Goal: Information Seeking & Learning: Learn about a topic

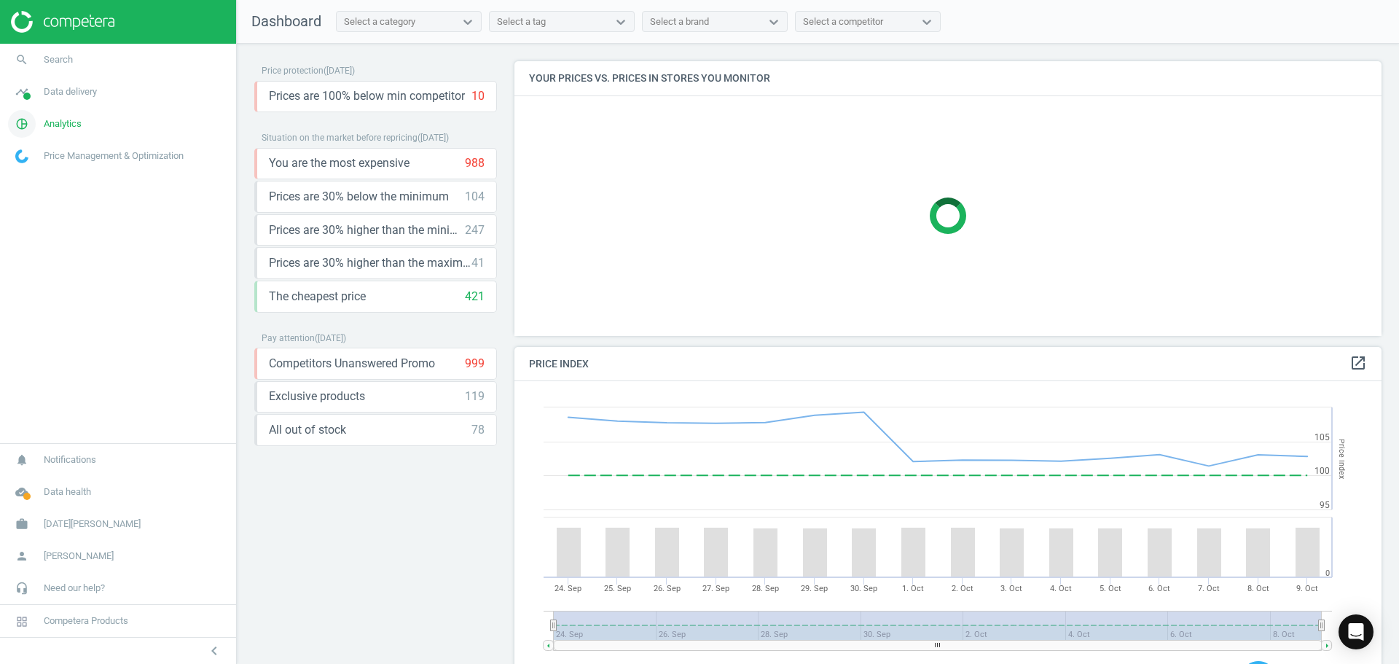
scroll to position [311, 879]
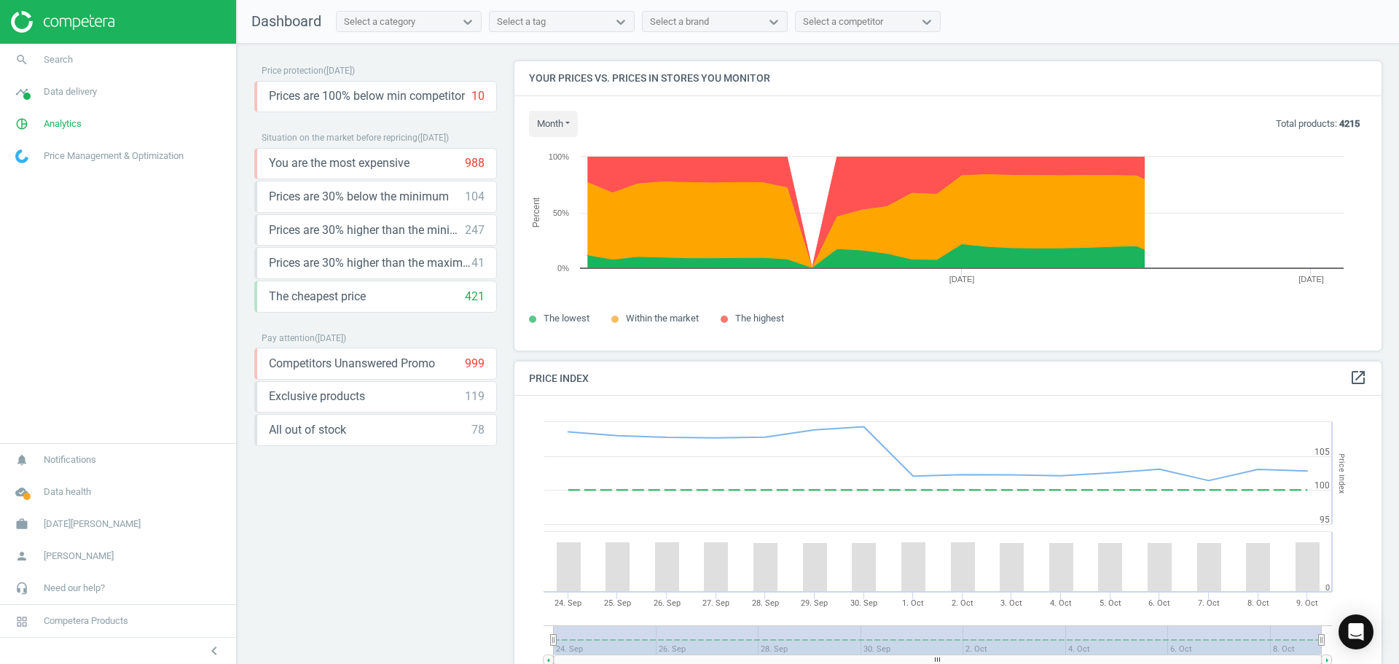
click at [52, 151] on span "Price Management & Optimization" at bounding box center [114, 155] width 140 height 13
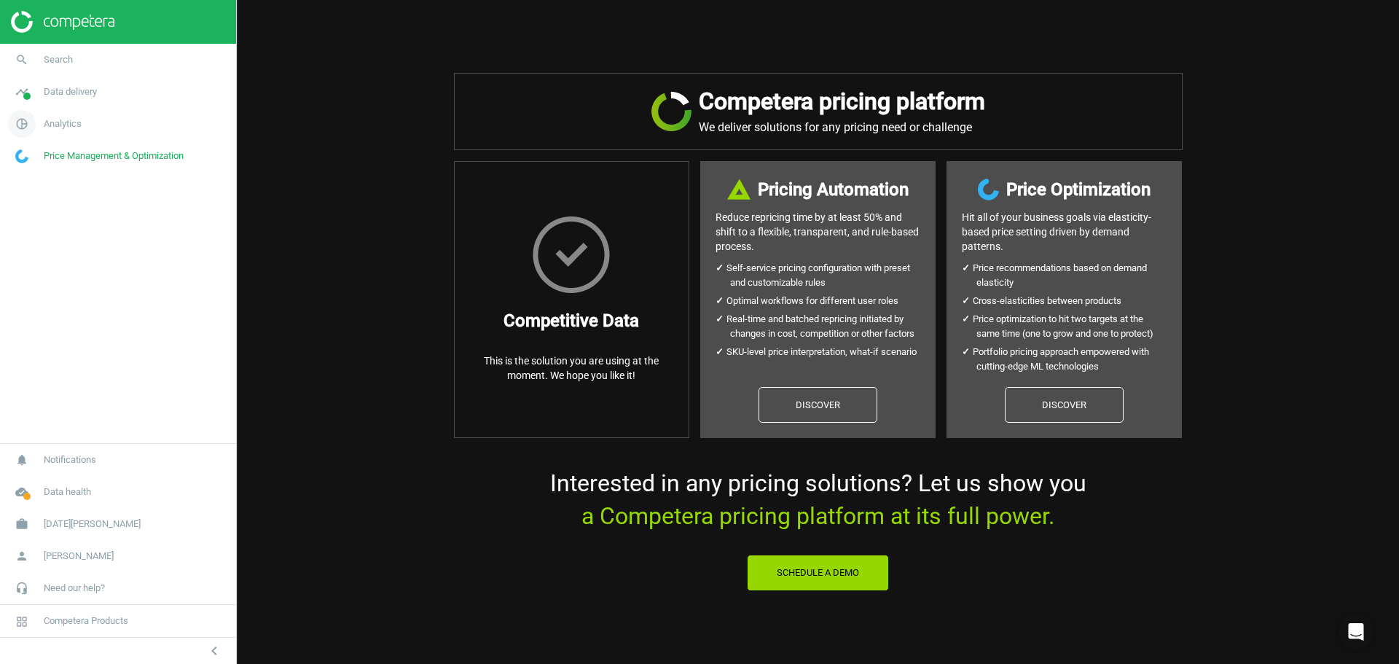
click at [57, 128] on span "Analytics" at bounding box center [63, 123] width 38 height 13
click at [42, 153] on span "Overview" at bounding box center [33, 155] width 35 height 12
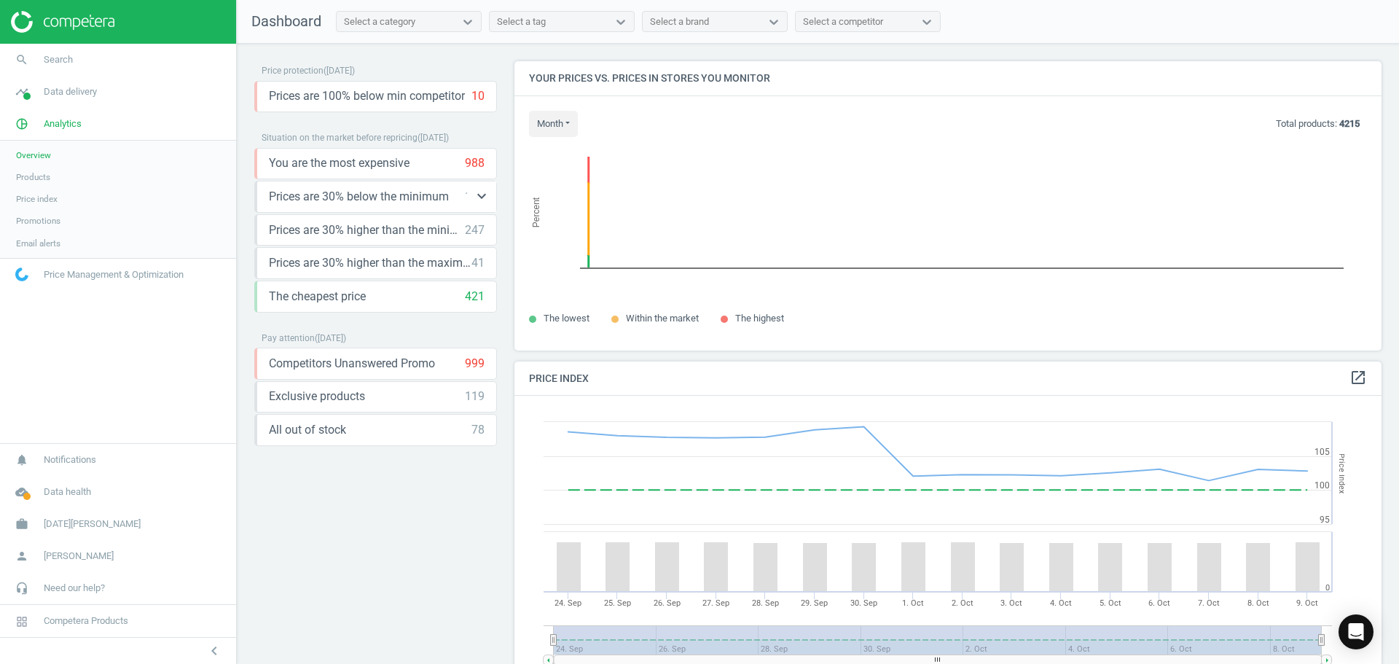
scroll to position [358, 879]
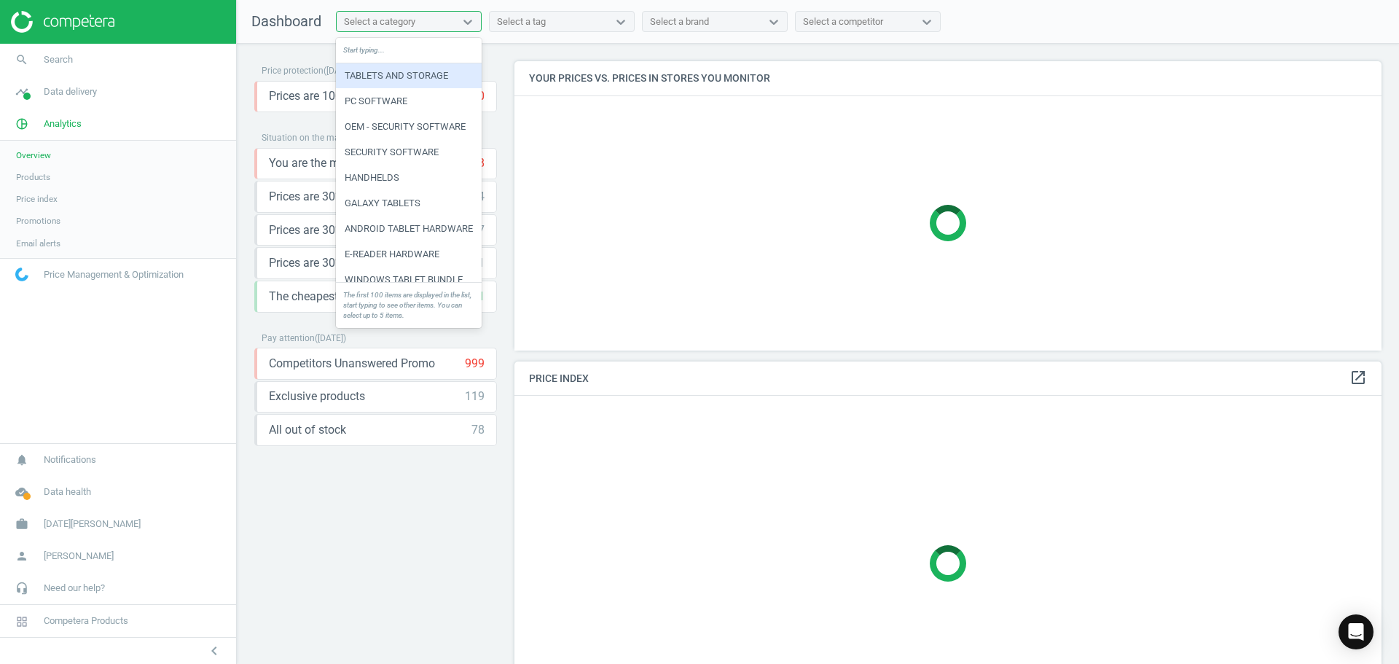
click at [471, 32] on div "Select a category" at bounding box center [409, 22] width 146 height 22
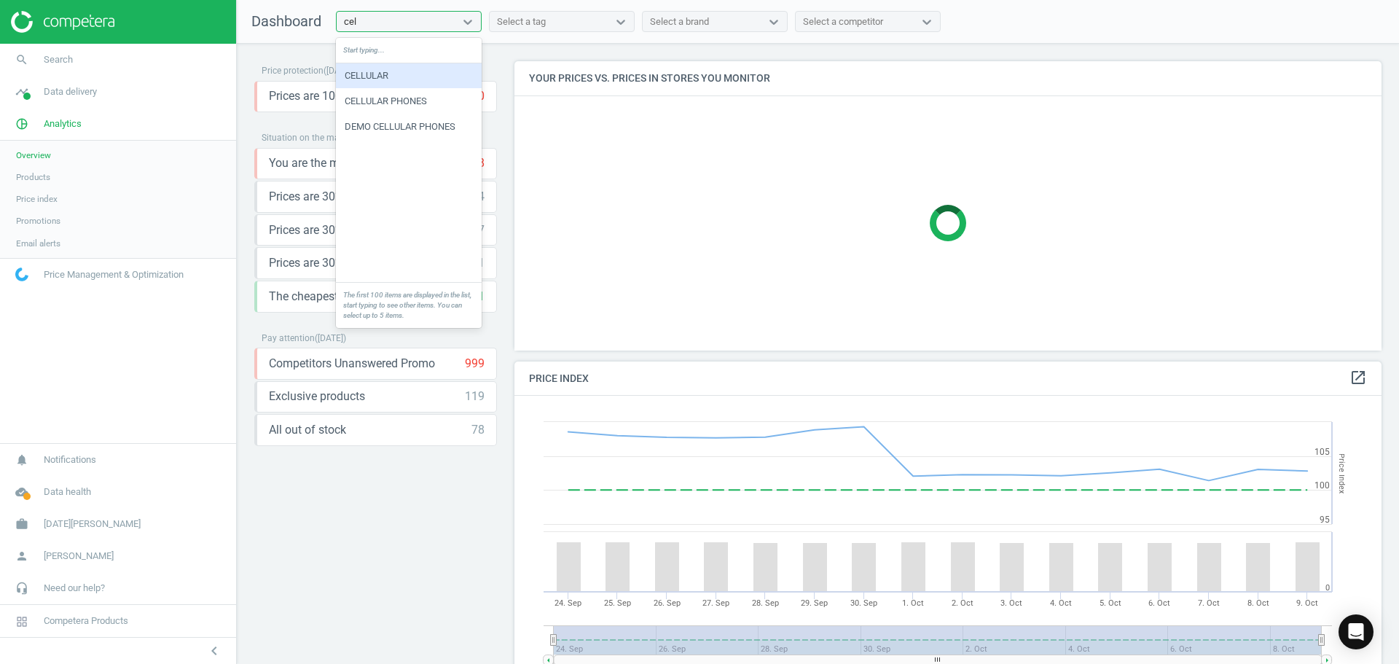
type input "cell"
click at [441, 102] on div "CELLULAR PHONES" at bounding box center [409, 101] width 146 height 25
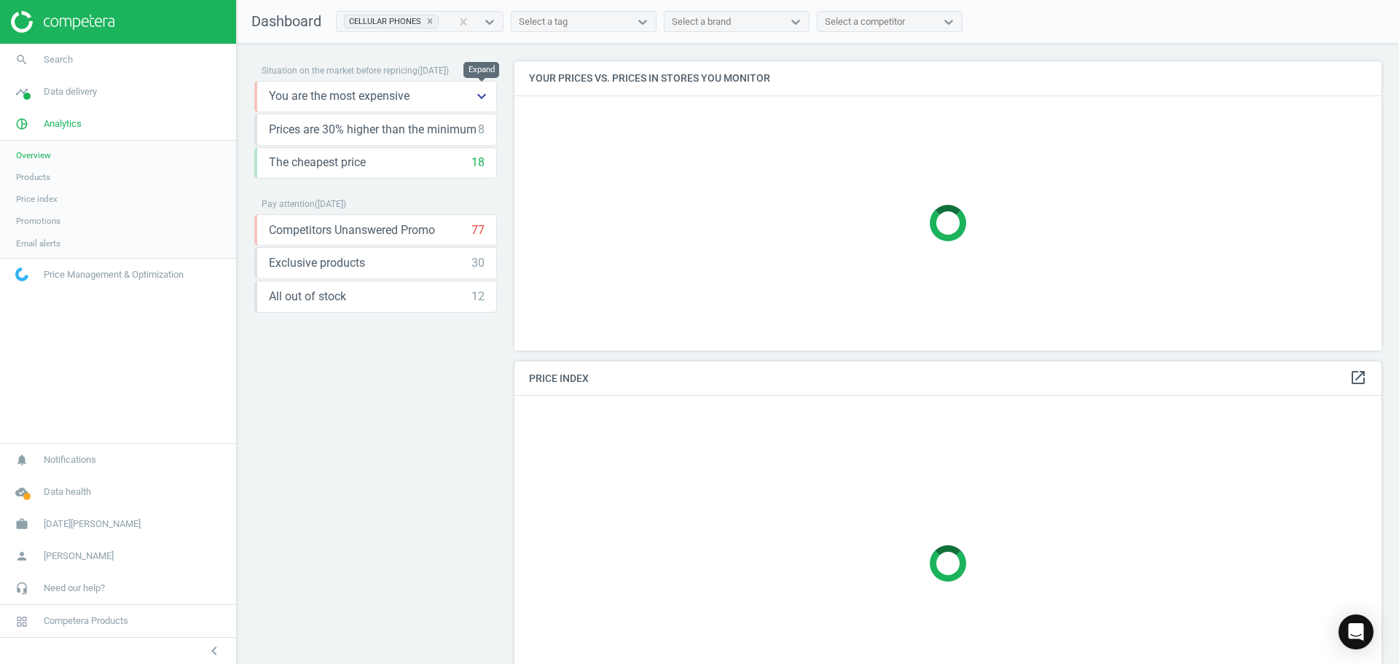
click at [485, 100] on icon "keyboard_arrow_down" at bounding box center [481, 95] width 17 height 17
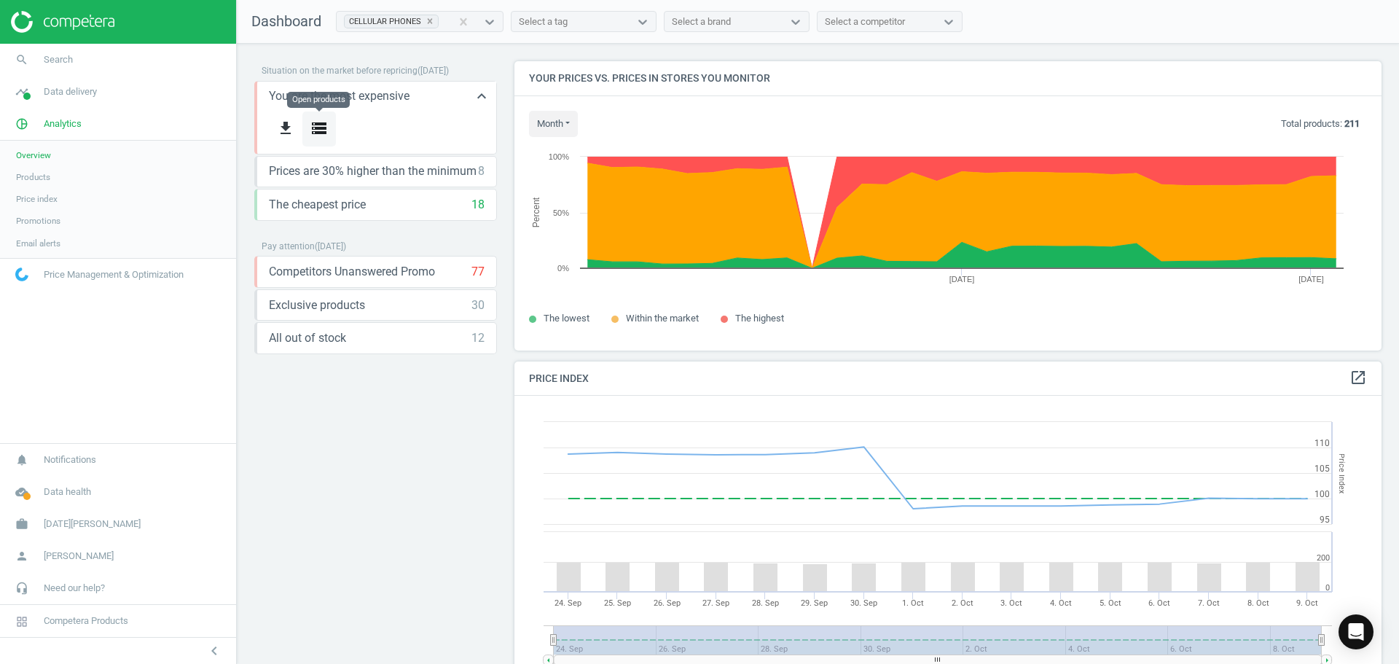
click at [316, 127] on icon "storage" at bounding box center [319, 128] width 17 height 17
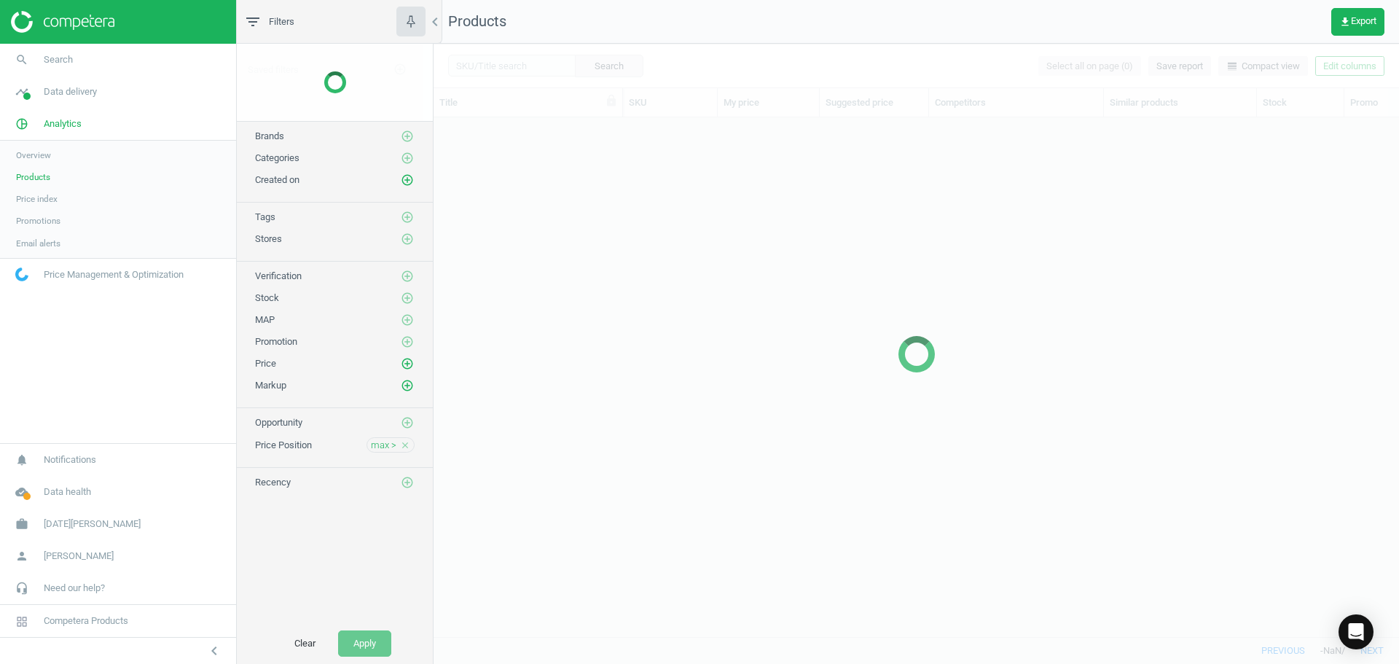
scroll to position [497, 955]
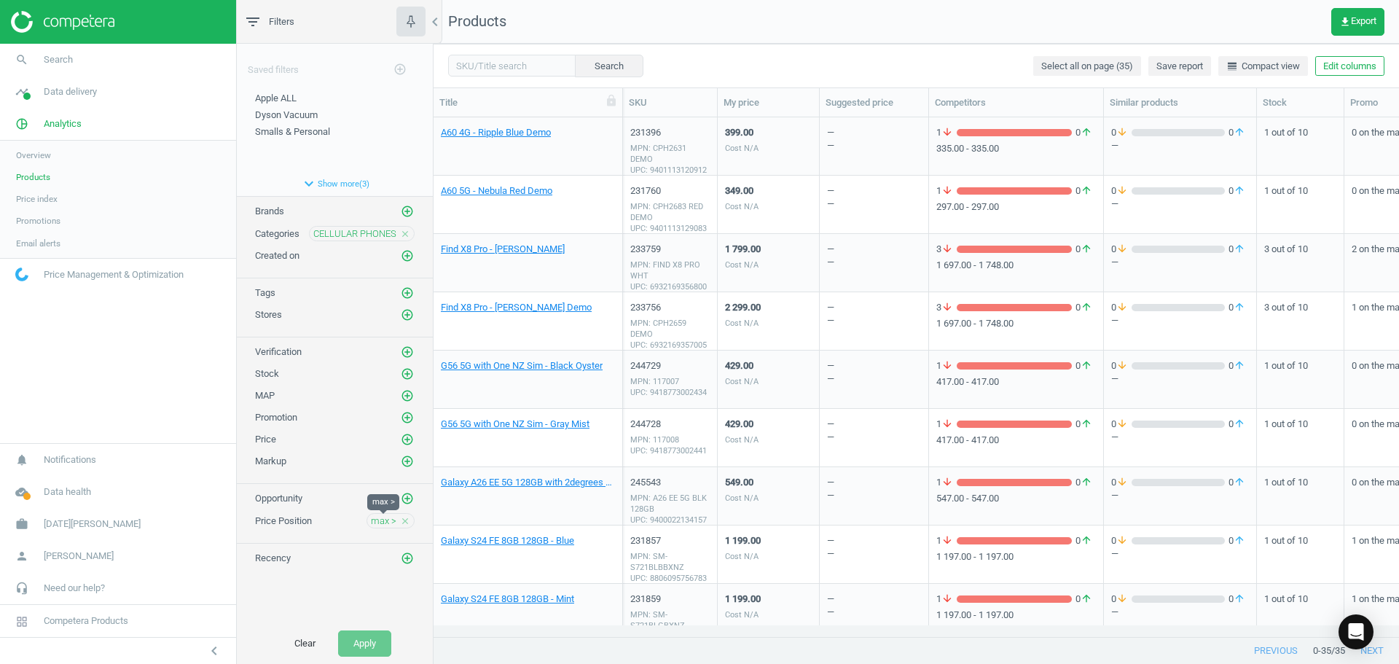
click at [380, 520] on span "max >" at bounding box center [384, 521] width 26 height 13
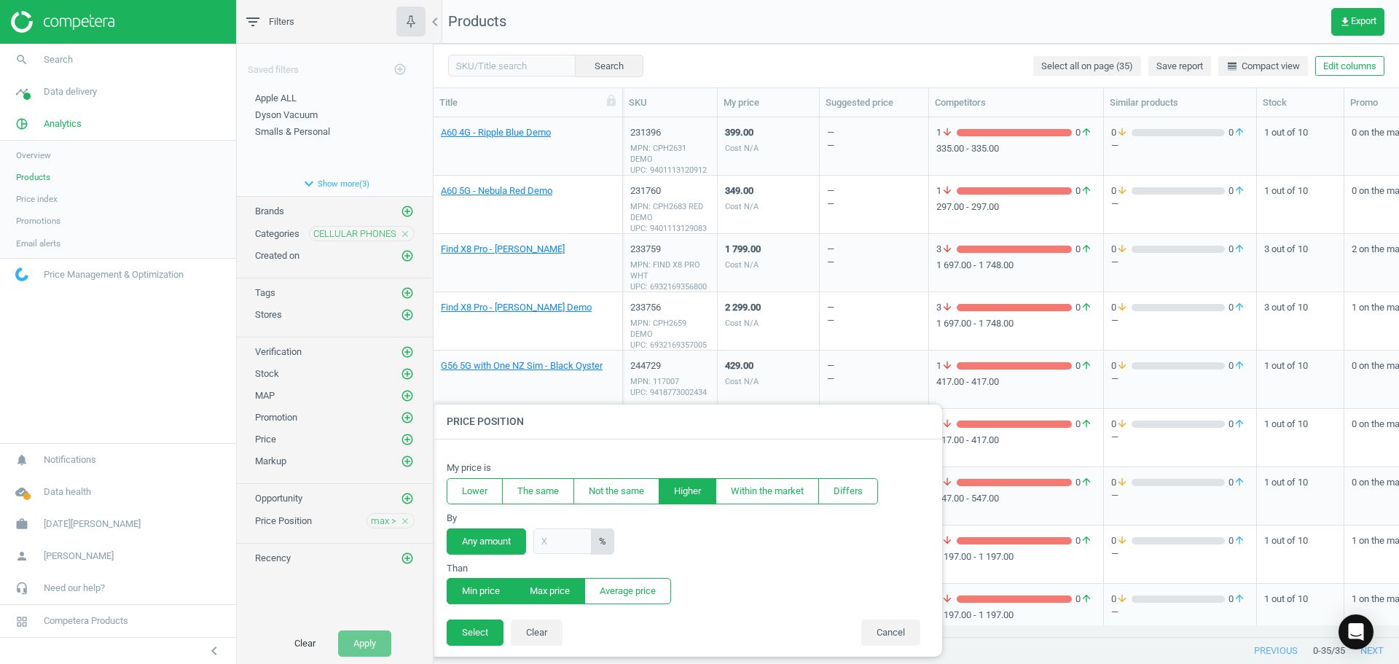
click at [488, 587] on button "Min price" at bounding box center [481, 591] width 69 height 26
click at [486, 634] on button "Select" at bounding box center [475, 633] width 57 height 26
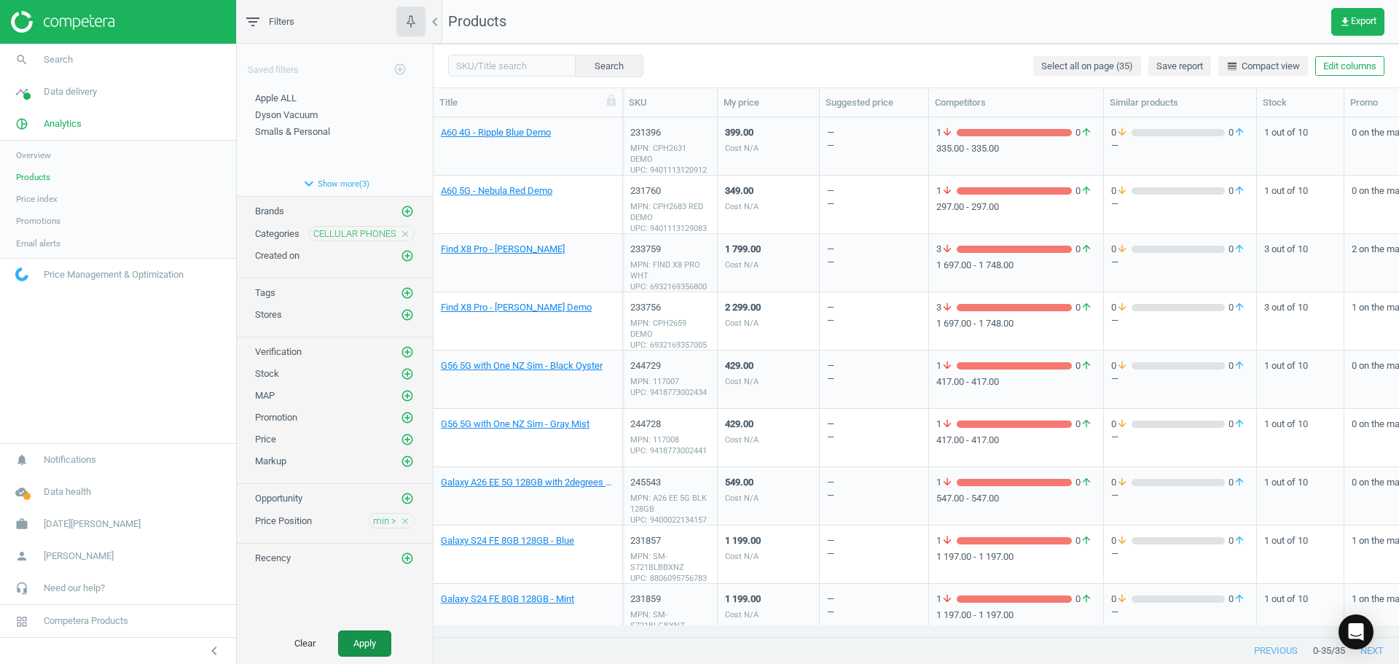
click at [352, 649] on button "Apply" at bounding box center [364, 643] width 53 height 26
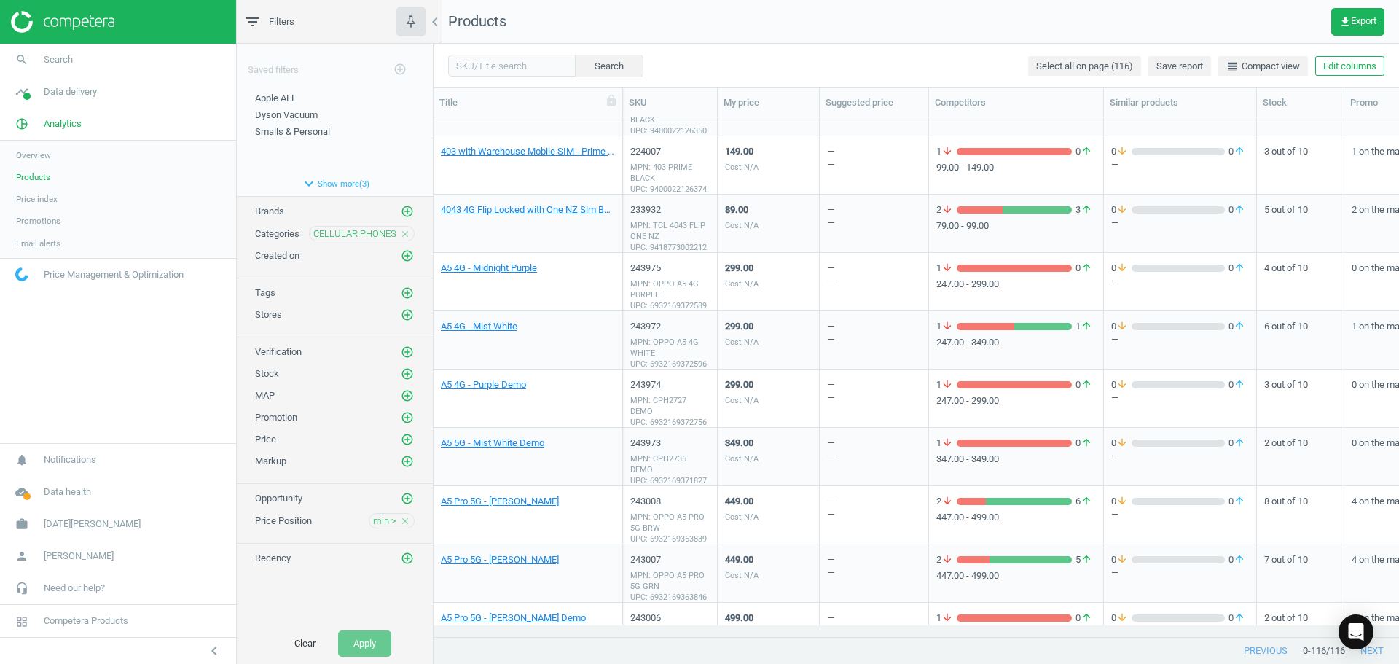
scroll to position [292, 0]
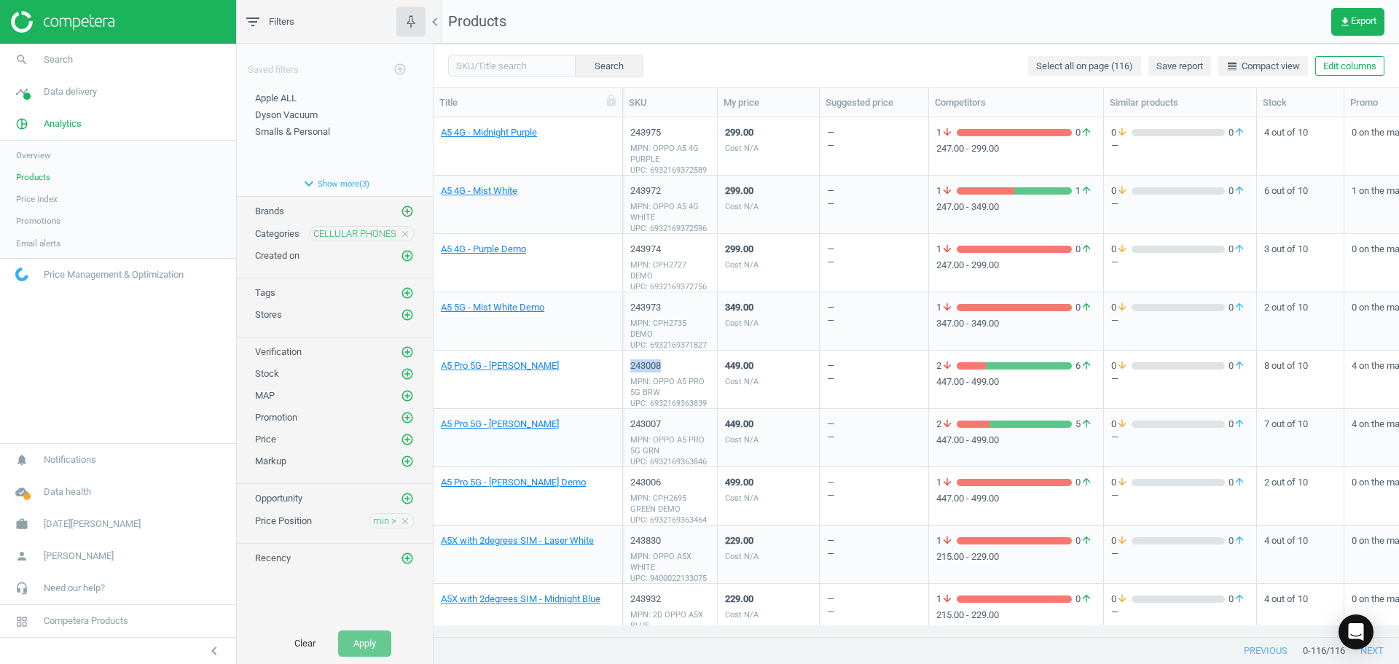
drag, startPoint x: 665, startPoint y: 370, endPoint x: 630, endPoint y: 372, distance: 34.4
click at [630, 372] on div "243008 MPN: OPPO A5 PRO 5G BRW UPC: 6932169363839" at bounding box center [669, 382] width 79 height 47
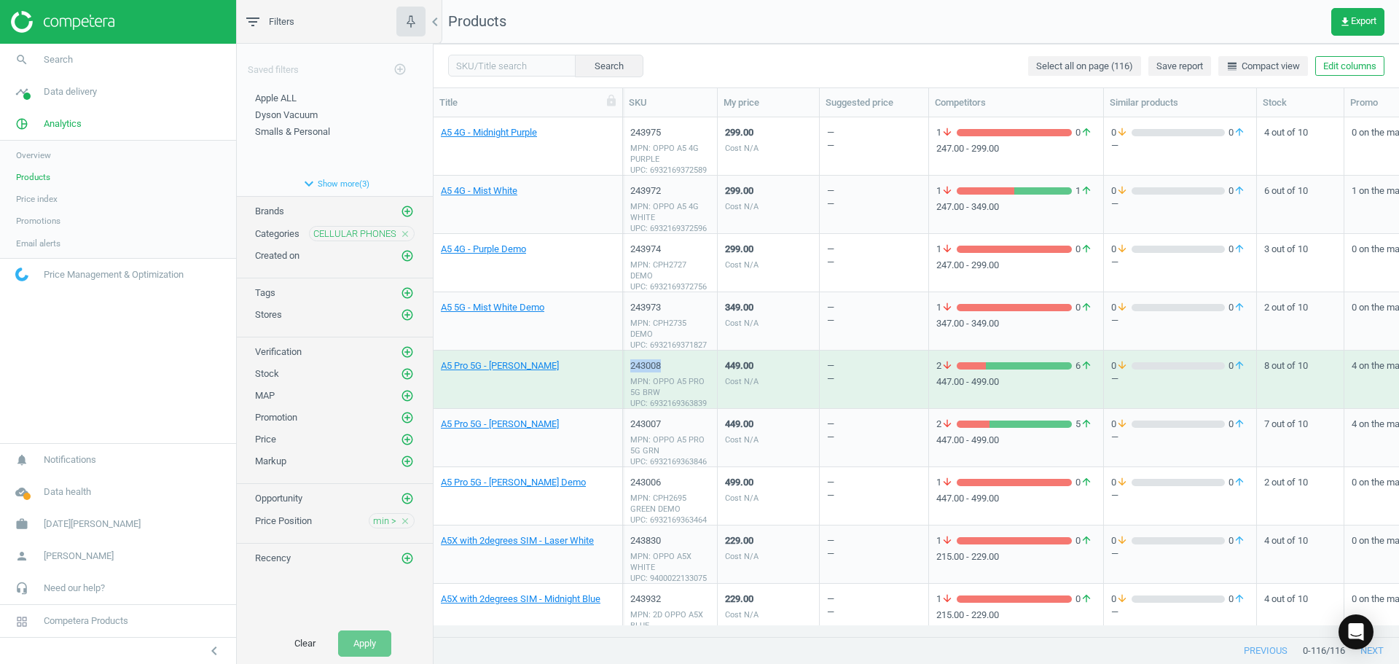
copy div "243008"
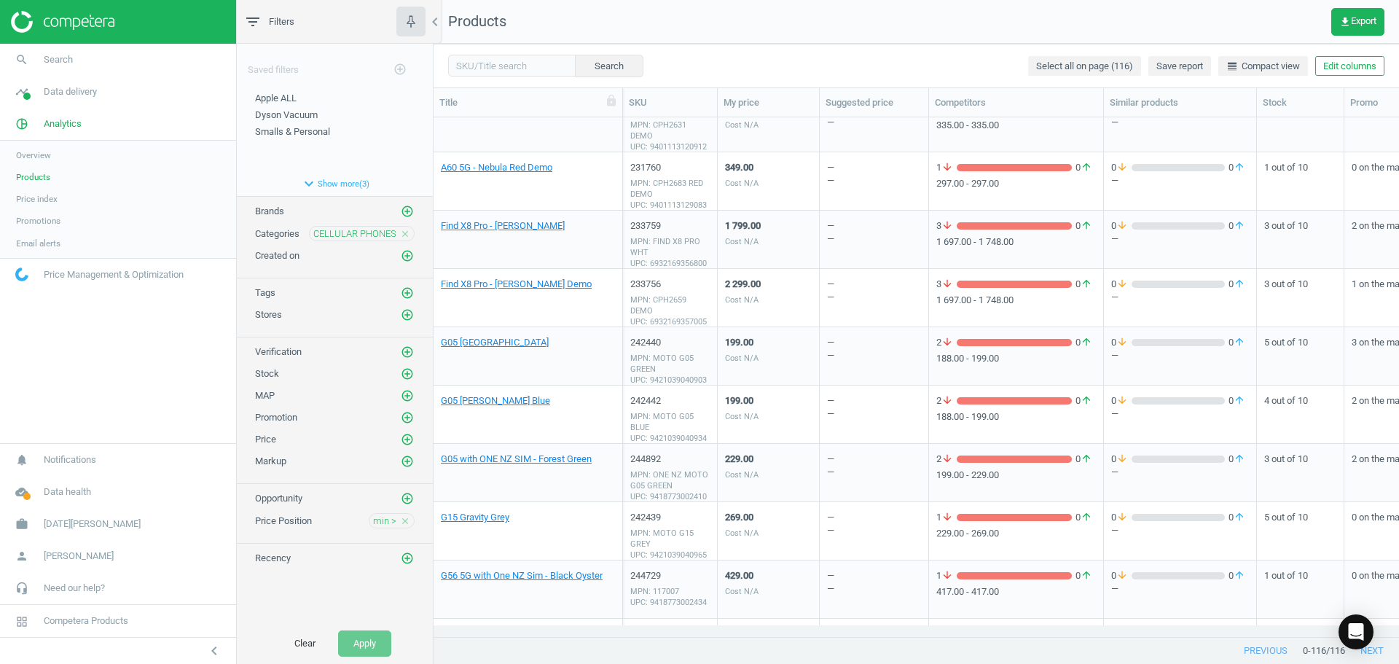
scroll to position [875, 0]
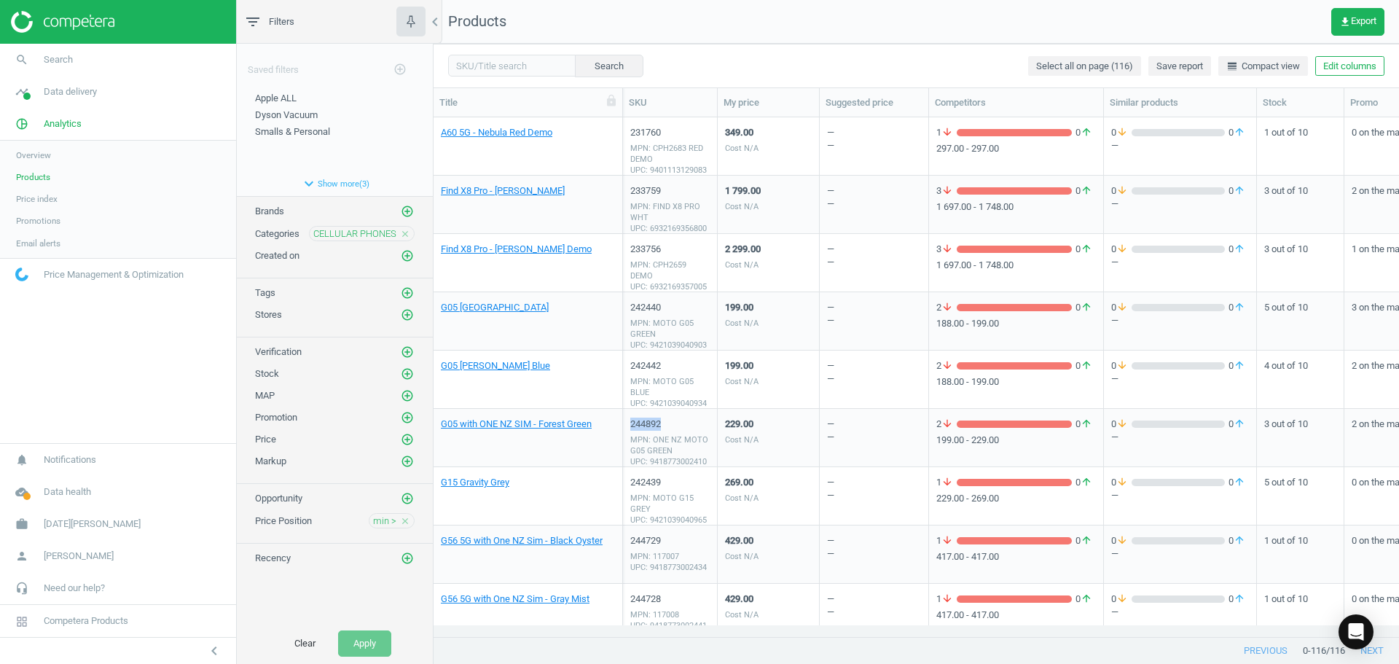
drag, startPoint x: 671, startPoint y: 426, endPoint x: 629, endPoint y: 431, distance: 41.8
click at [629, 431] on div "244892 MPN: ONE NZ MOTO G05 GREEN UPC: 9418773002410" at bounding box center [670, 438] width 95 height 58
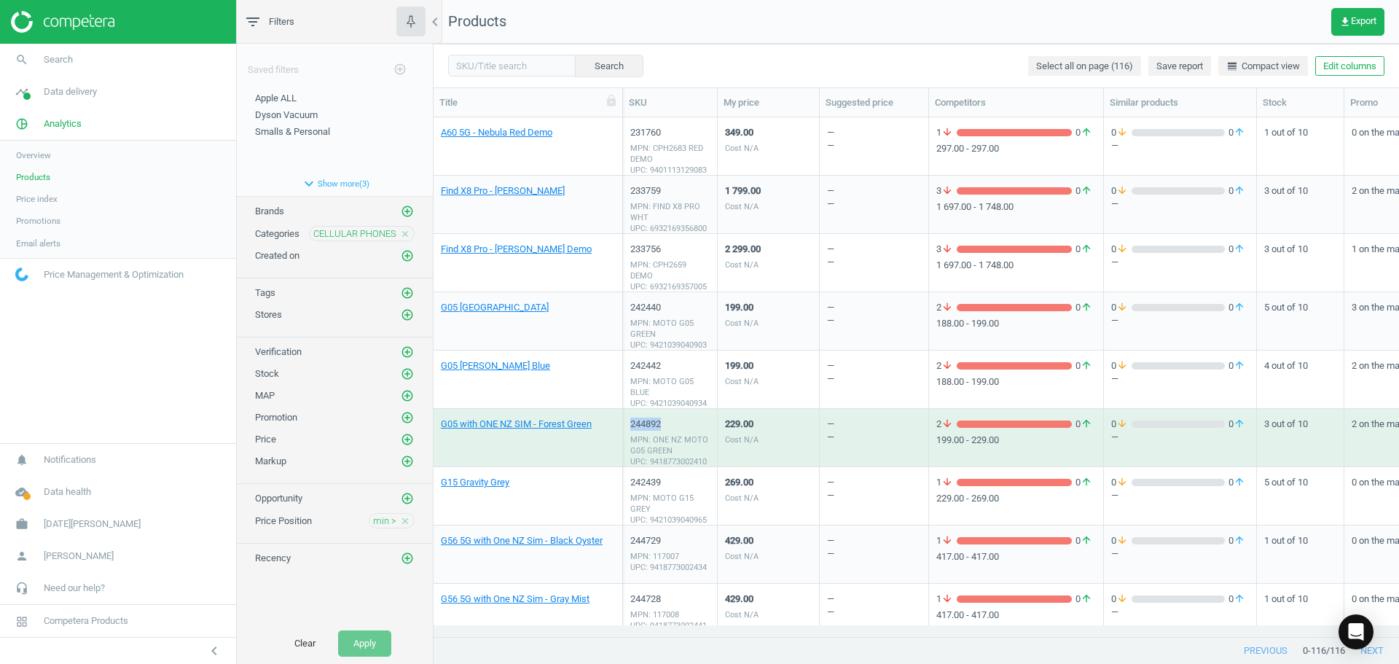
copy div "244892"
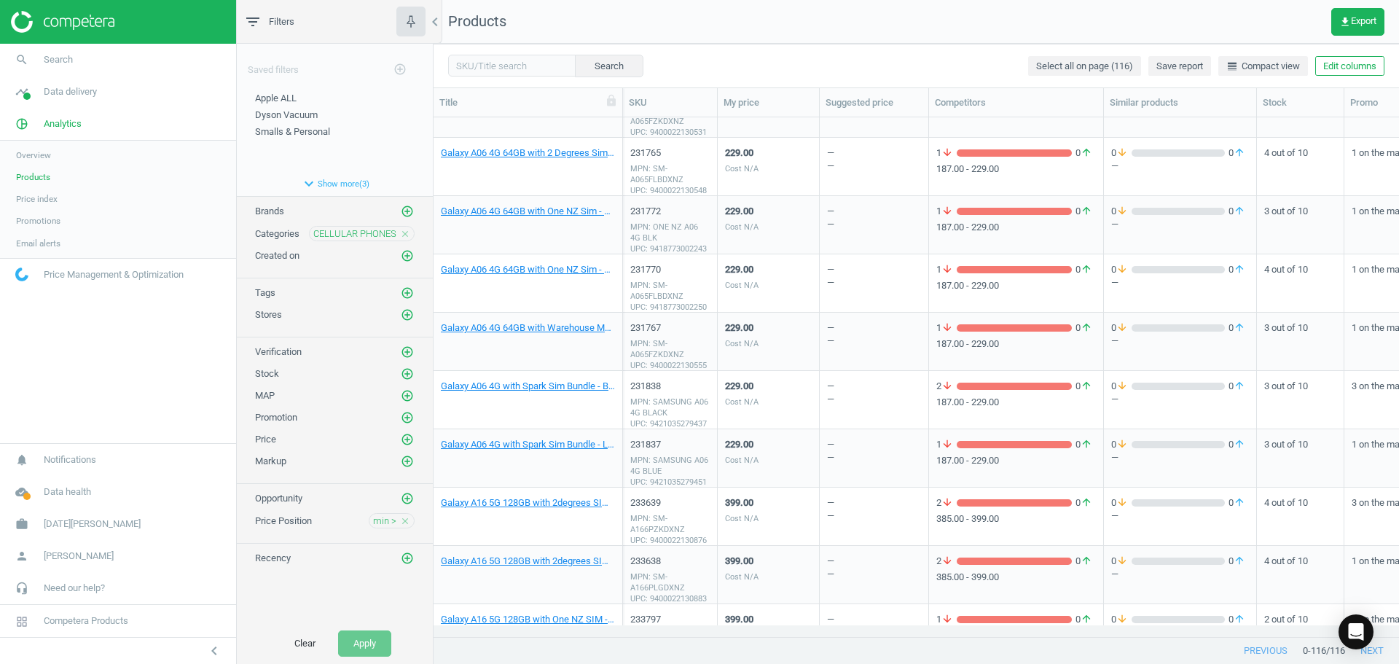
scroll to position [1531, 0]
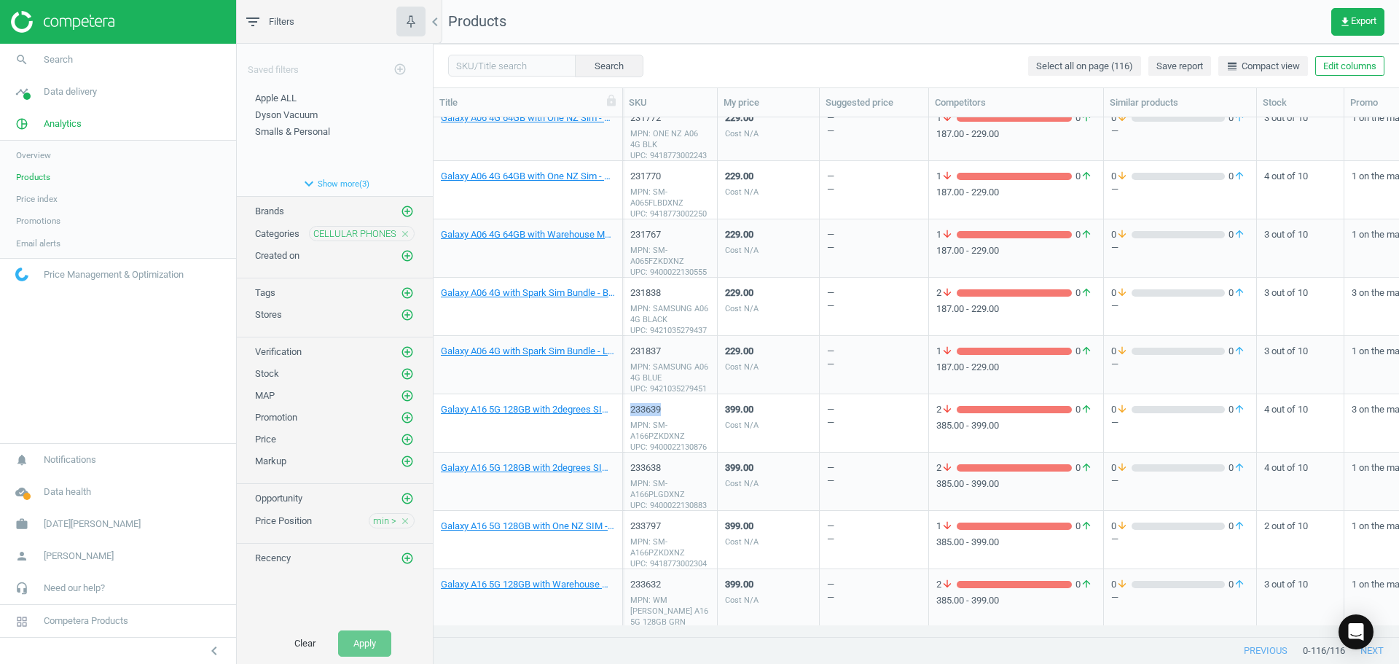
drag, startPoint x: 673, startPoint y: 411, endPoint x: 631, endPoint y: 416, distance: 41.9
click at [631, 416] on div "233639 MPN: SM-A166PZKDXNZ UPC: 9400022130876" at bounding box center [669, 426] width 79 height 47
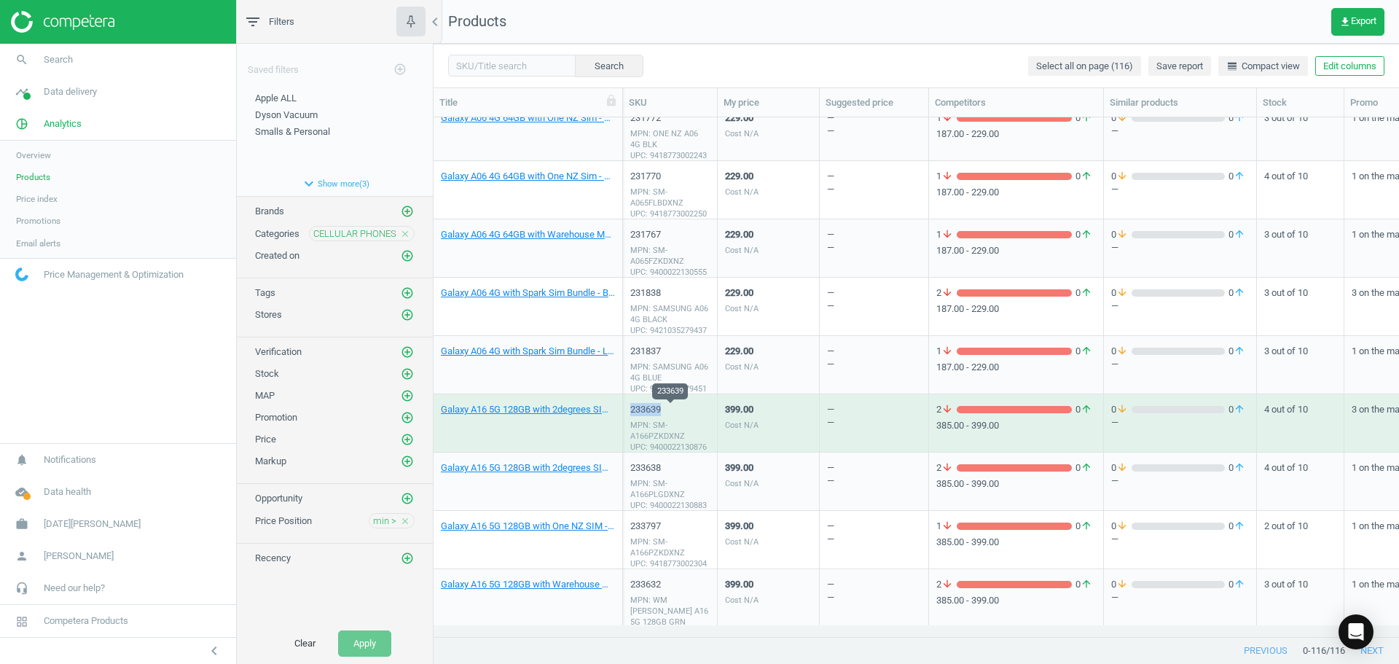
copy div "233639"
drag, startPoint x: 674, startPoint y: 466, endPoint x: 629, endPoint y: 473, distance: 45.7
click at [629, 473] on div "233638 MPN: SM-A166PLGDXNZ UPC: 9400022130883" at bounding box center [670, 482] width 95 height 58
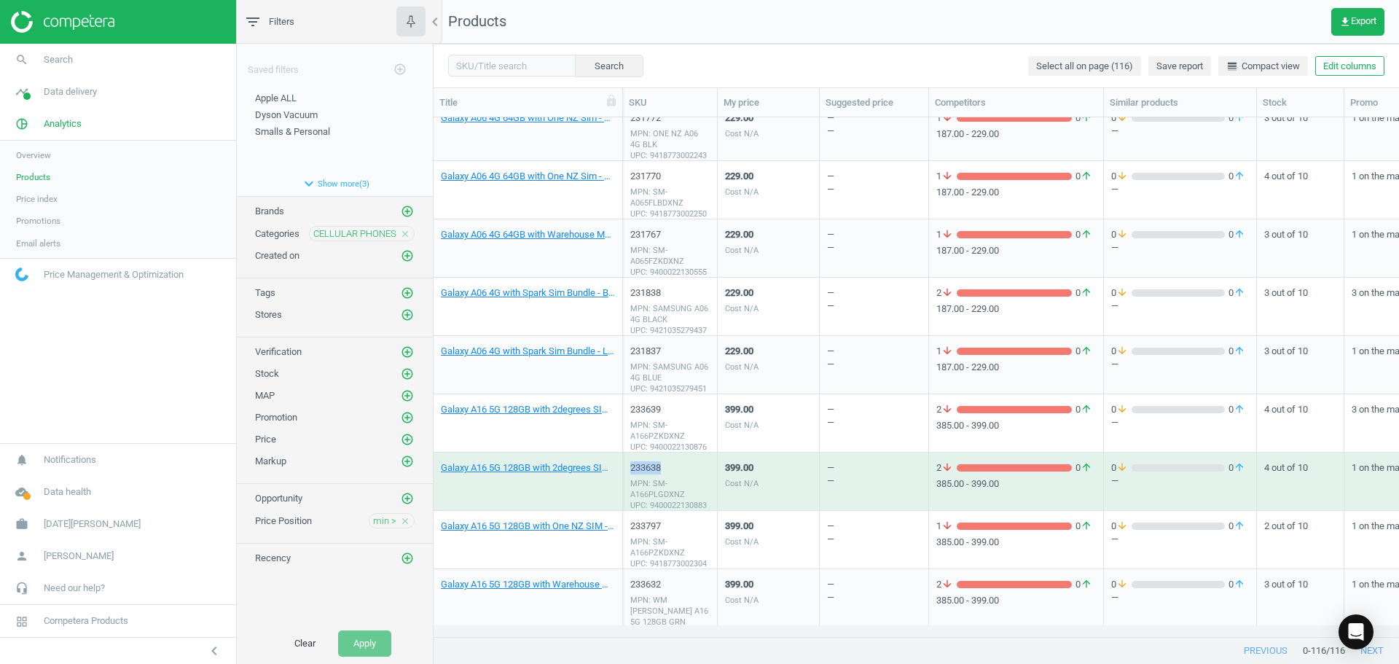
copy div "233638"
drag, startPoint x: 671, startPoint y: 529, endPoint x: 632, endPoint y: 533, distance: 39.5
click at [632, 533] on div "233797 MPN: SM-A166PZKDXNZ UPC: 9418773002304" at bounding box center [669, 543] width 79 height 47
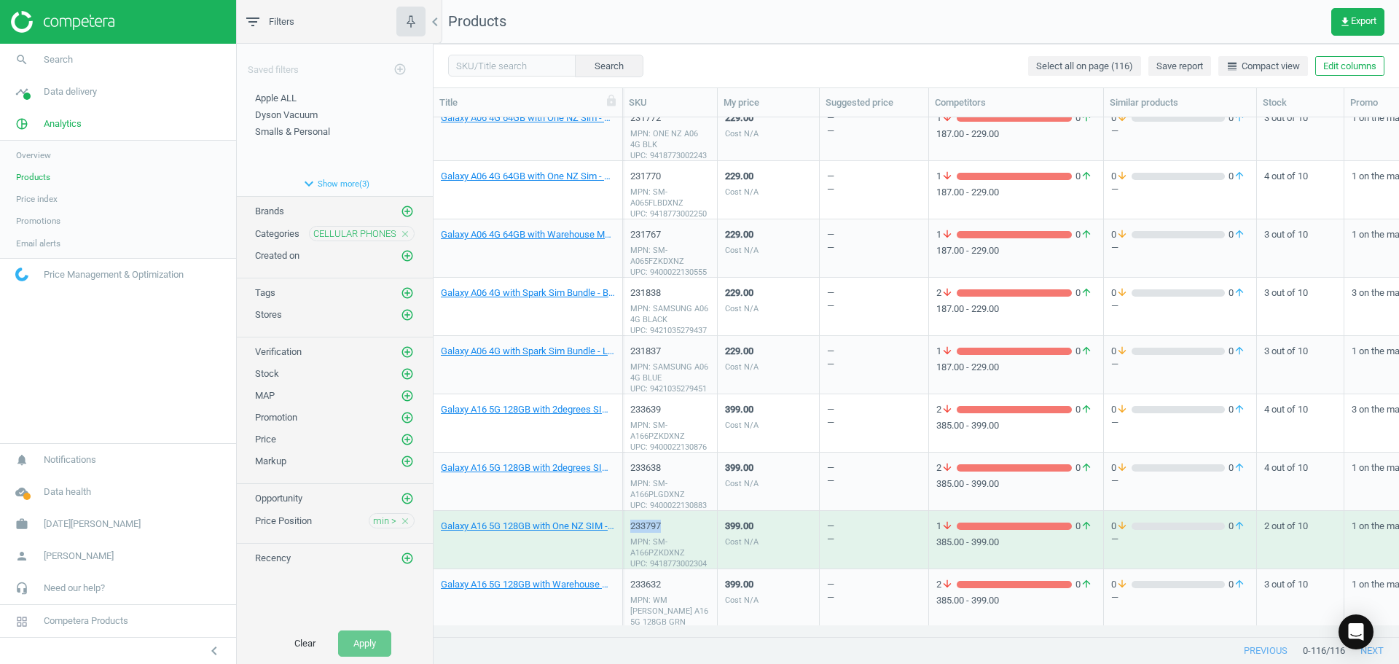
copy div "233797"
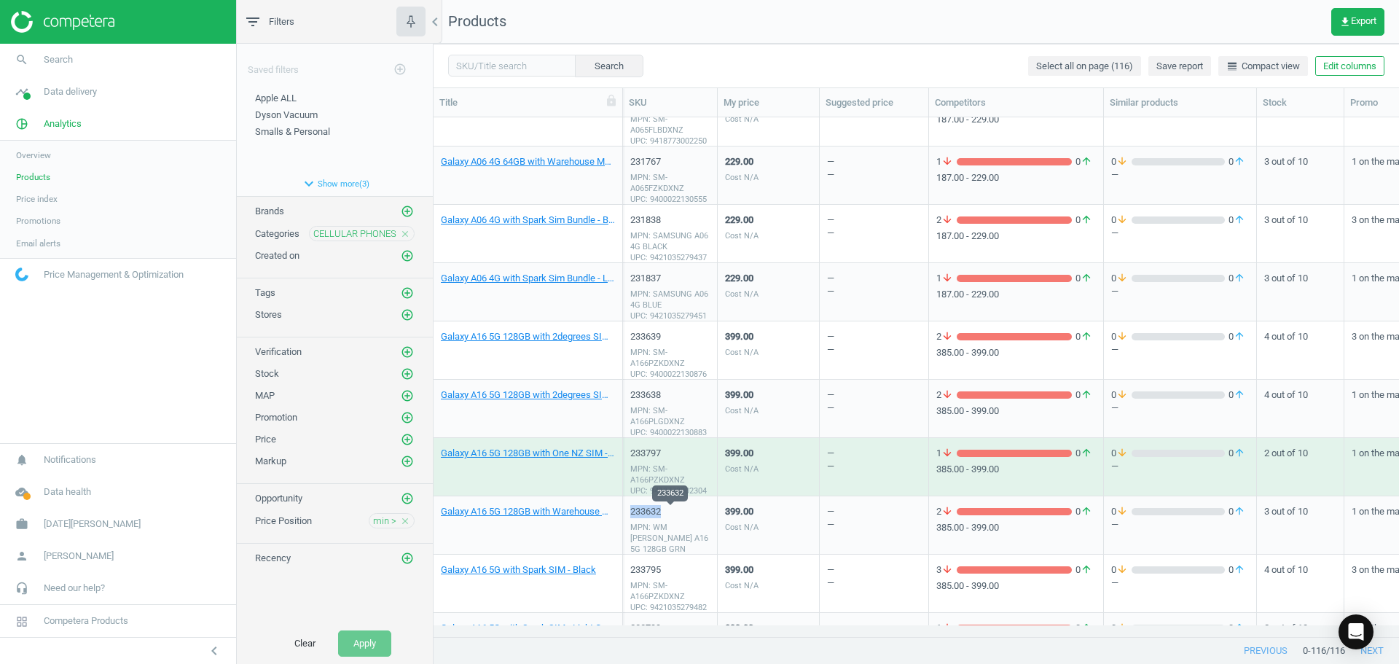
drag, startPoint x: 676, startPoint y: 514, endPoint x: 632, endPoint y: 514, distance: 43.7
click at [632, 514] on div "233632" at bounding box center [669, 511] width 79 height 13
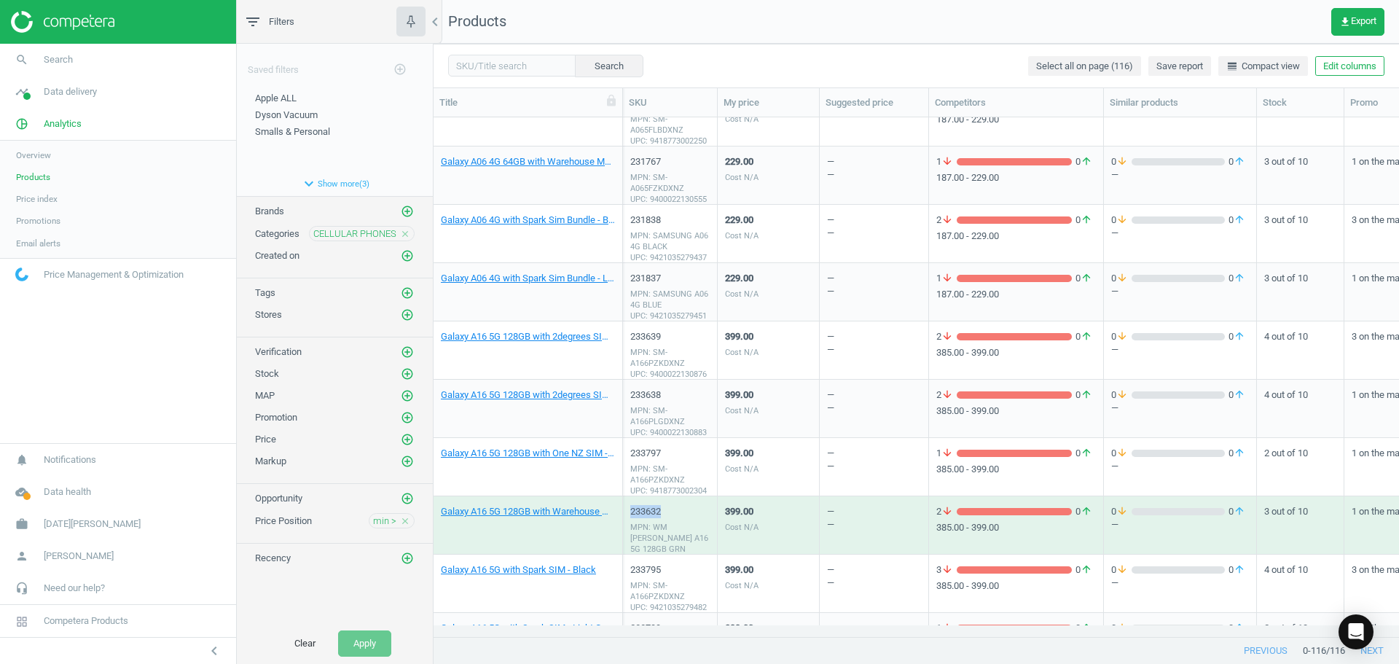
copy div "233632"
drag, startPoint x: 671, startPoint y: 573, endPoint x: 632, endPoint y: 576, distance: 39.5
click at [632, 576] on div "233795" at bounding box center [669, 569] width 79 height 13
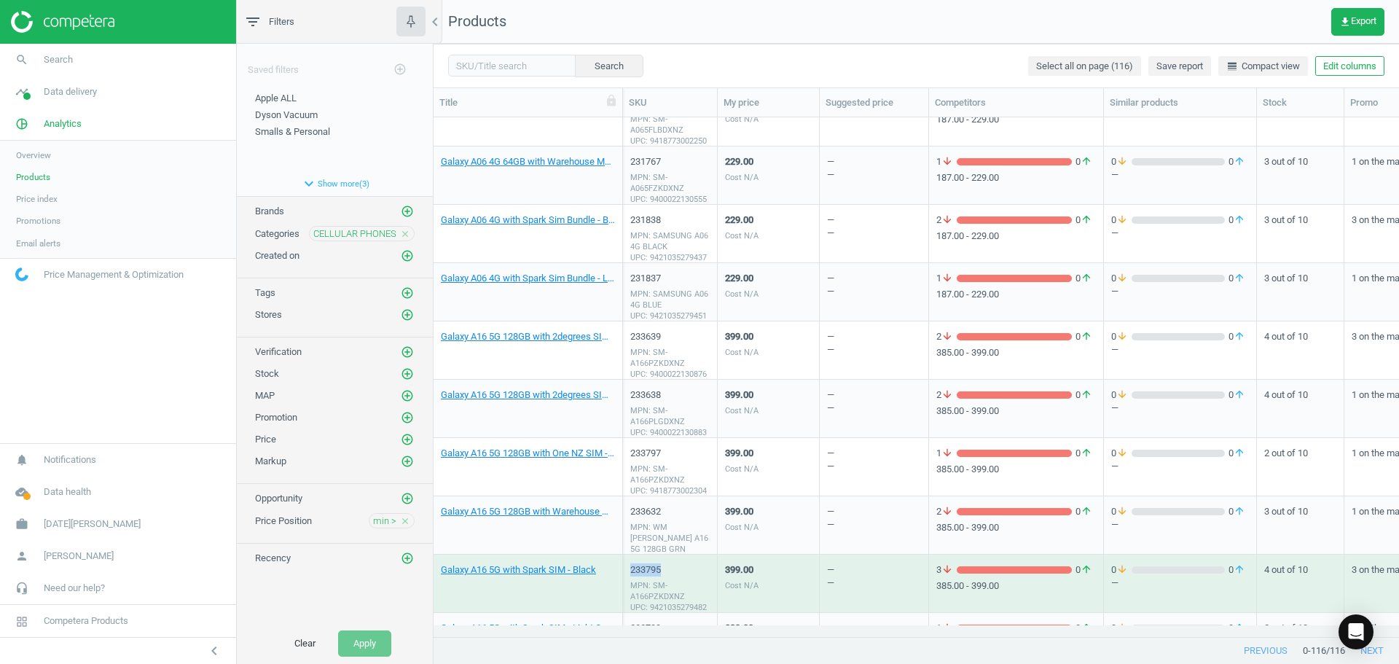
copy div "233795"
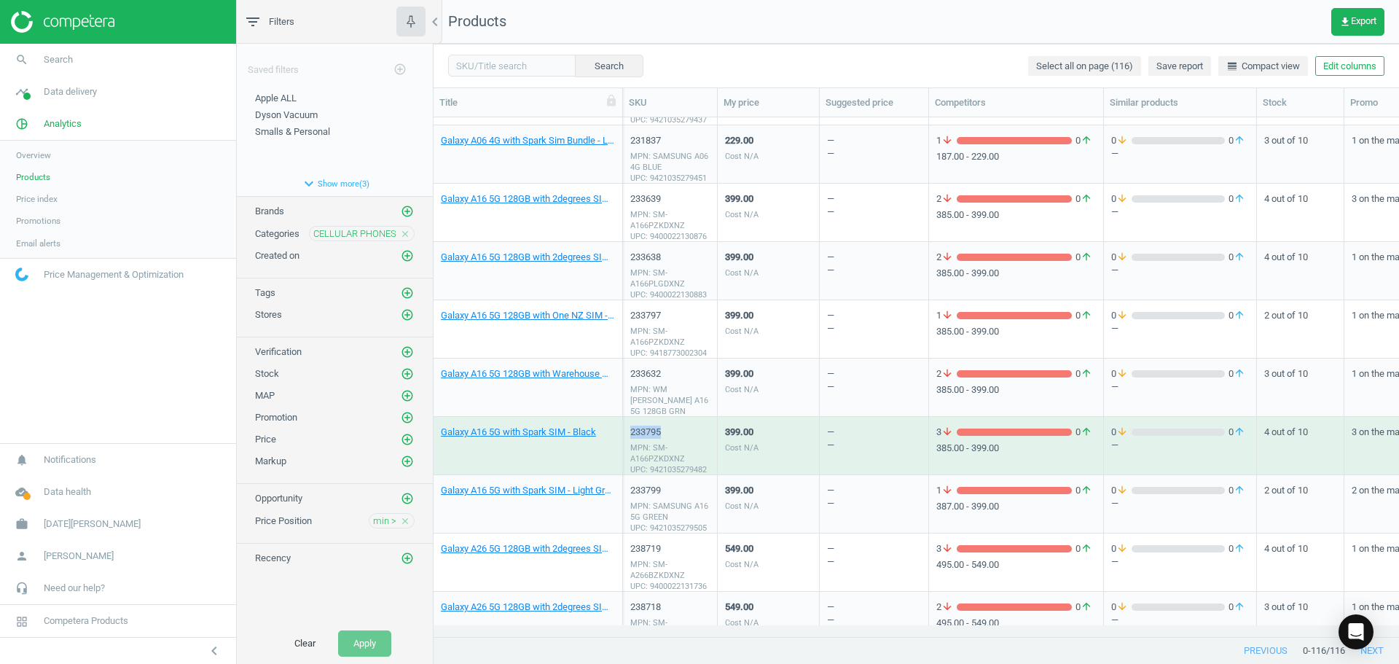
scroll to position [1749, 0]
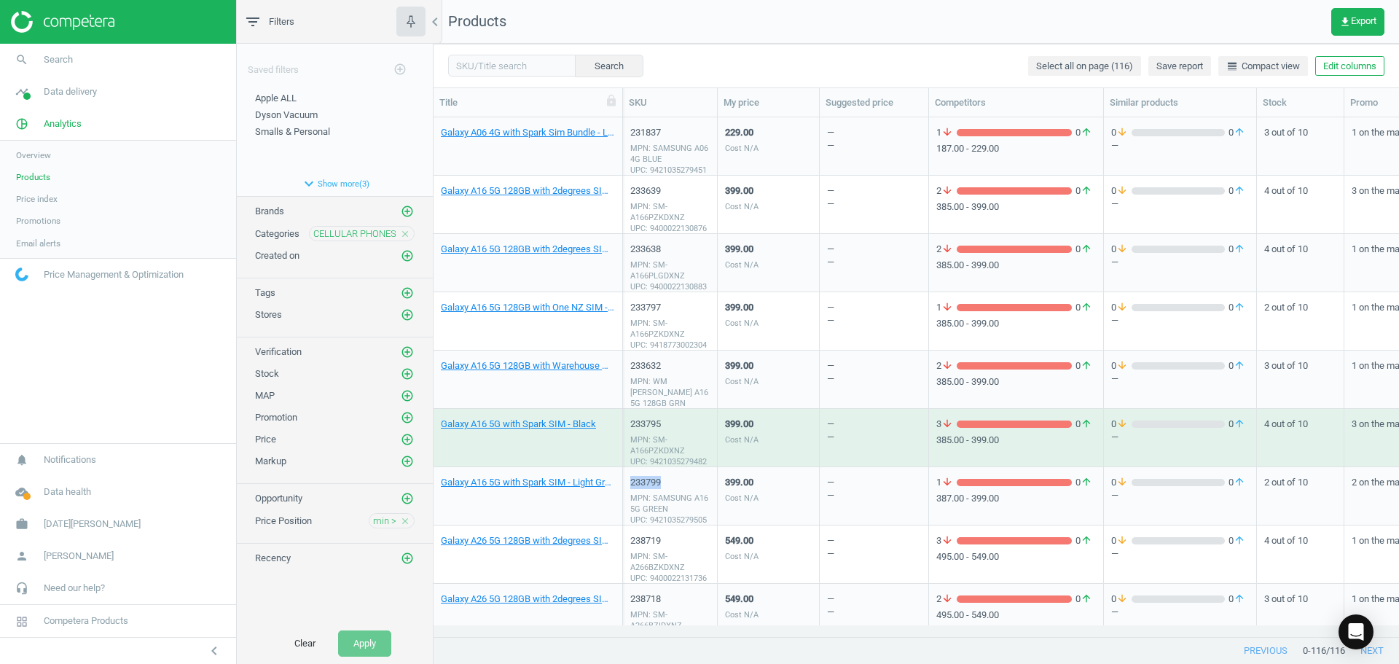
drag, startPoint x: 669, startPoint y: 486, endPoint x: 630, endPoint y: 487, distance: 39.4
click at [630, 487] on div "233799 MPN: SAMSUNG A16 5G GREEN UPC: 9421035279505" at bounding box center [670, 496] width 95 height 58
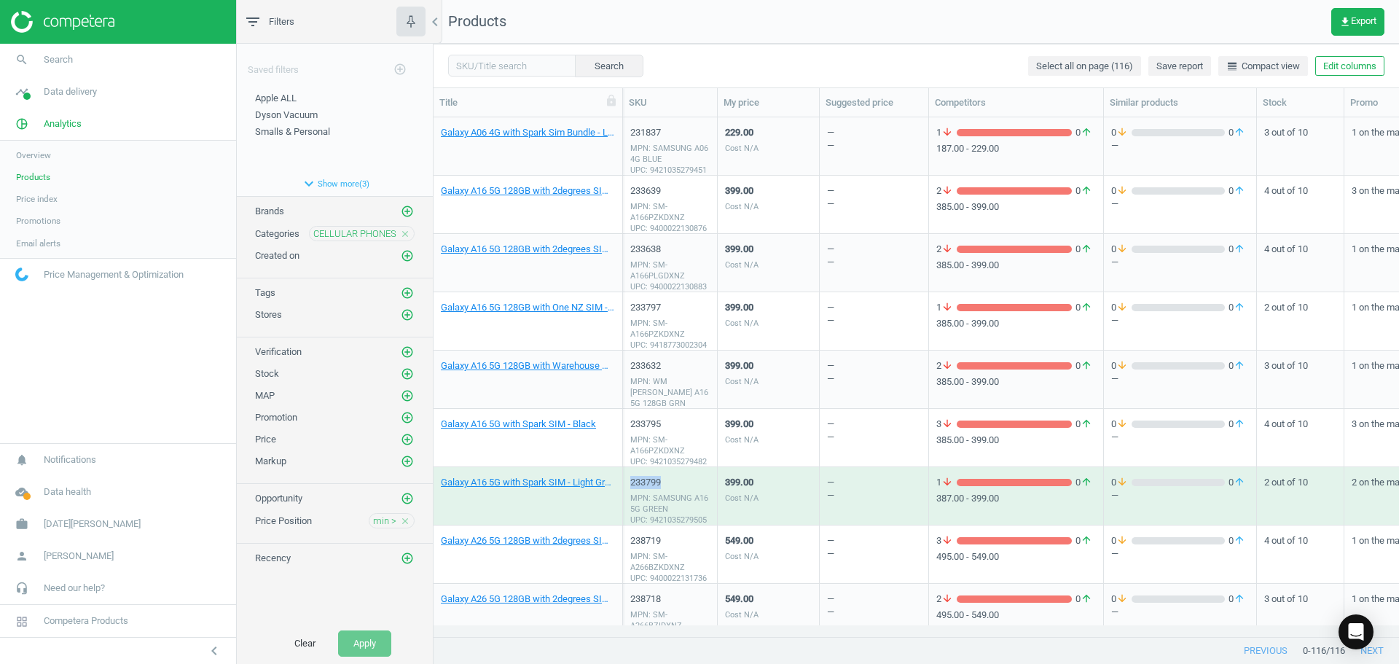
copy div "233799"
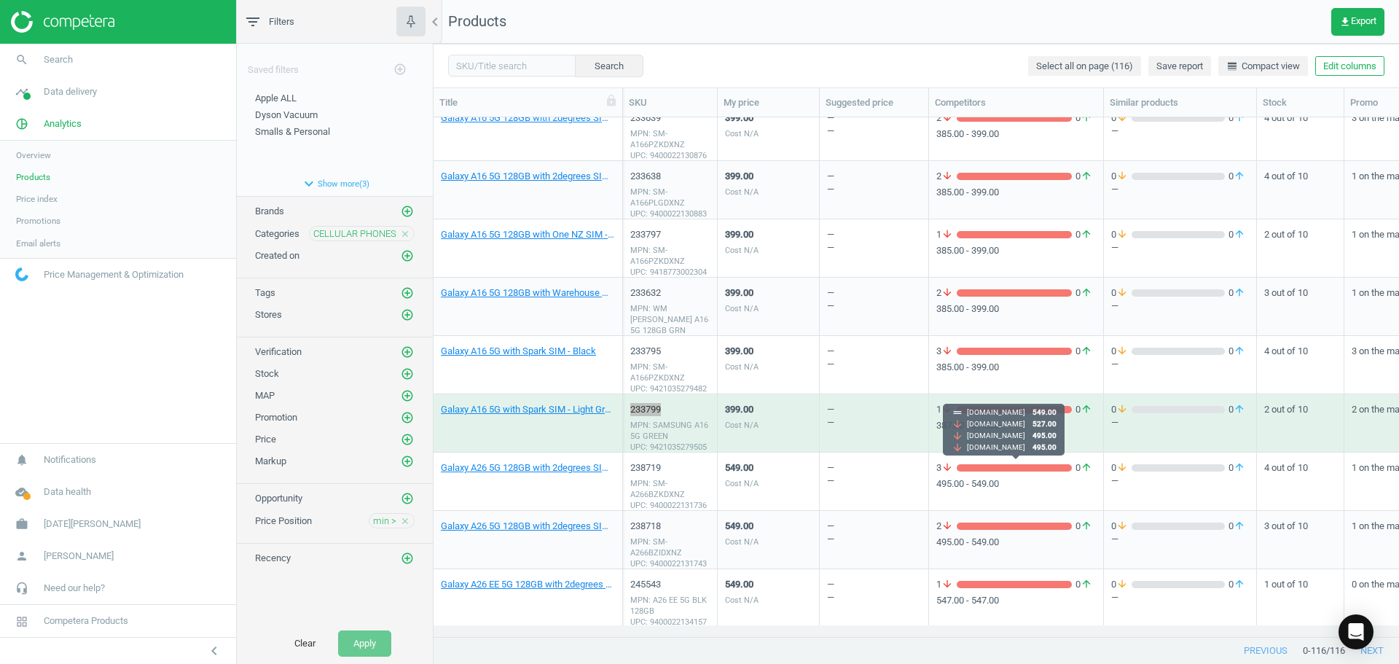
scroll to position [1968, 0]
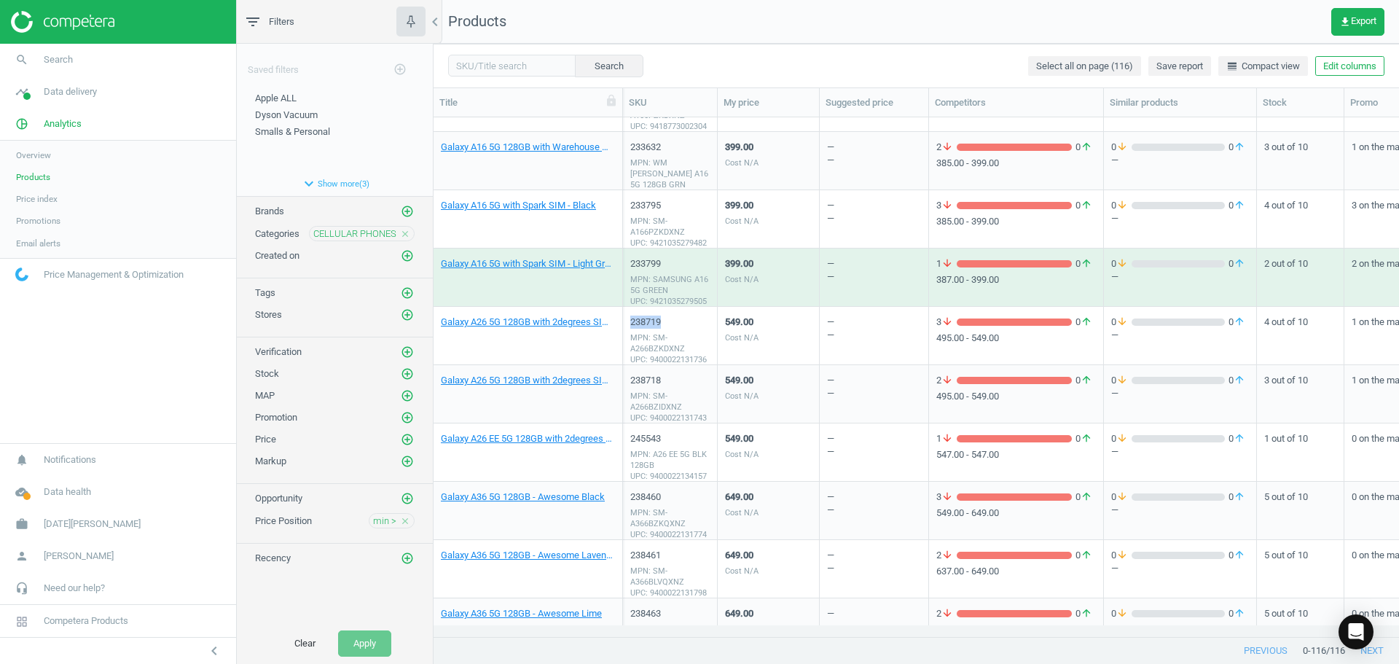
drag, startPoint x: 664, startPoint y: 321, endPoint x: 630, endPoint y: 327, distance: 34.8
click at [630, 327] on div "238719 MPN: SM-A266BZKDXNZ UPC: 9400022131736" at bounding box center [670, 336] width 95 height 58
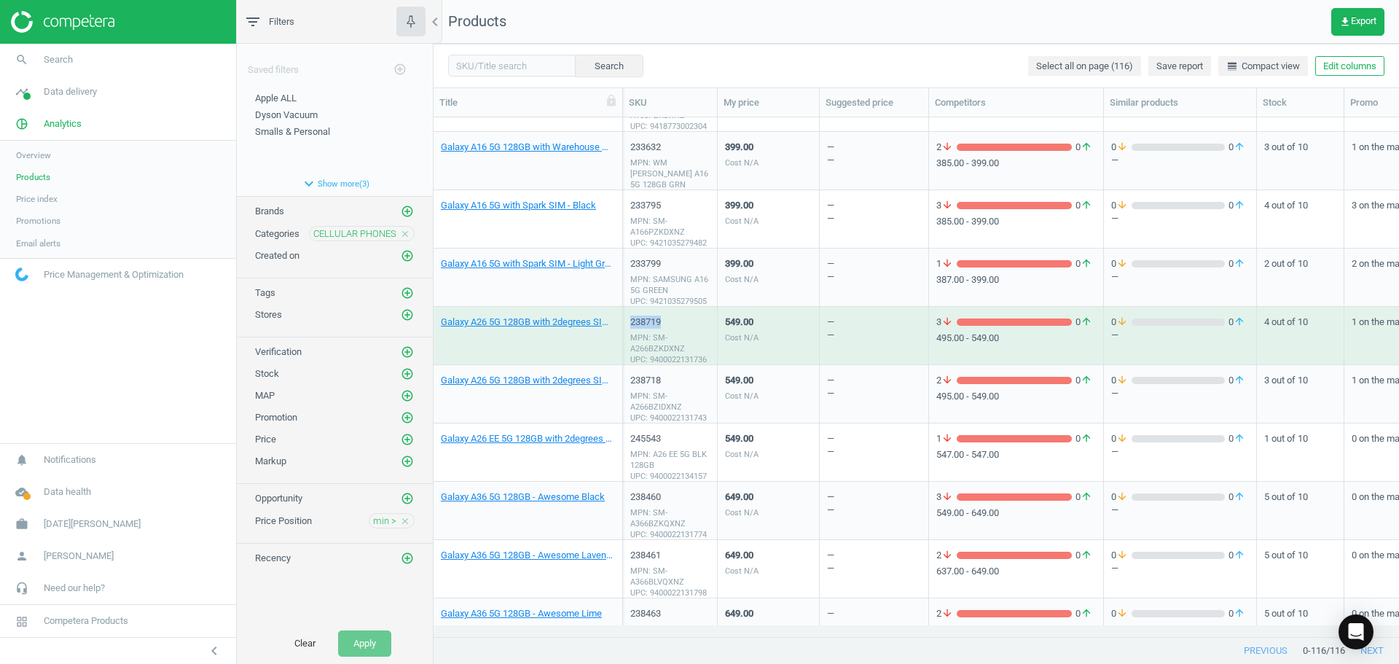
copy div "238719"
drag, startPoint x: 663, startPoint y: 384, endPoint x: 628, endPoint y: 388, distance: 35.2
click at [628, 388] on div "238718 MPN: SM-A266BZIDXNZ UPC: 9400022131743" at bounding box center [670, 394] width 95 height 58
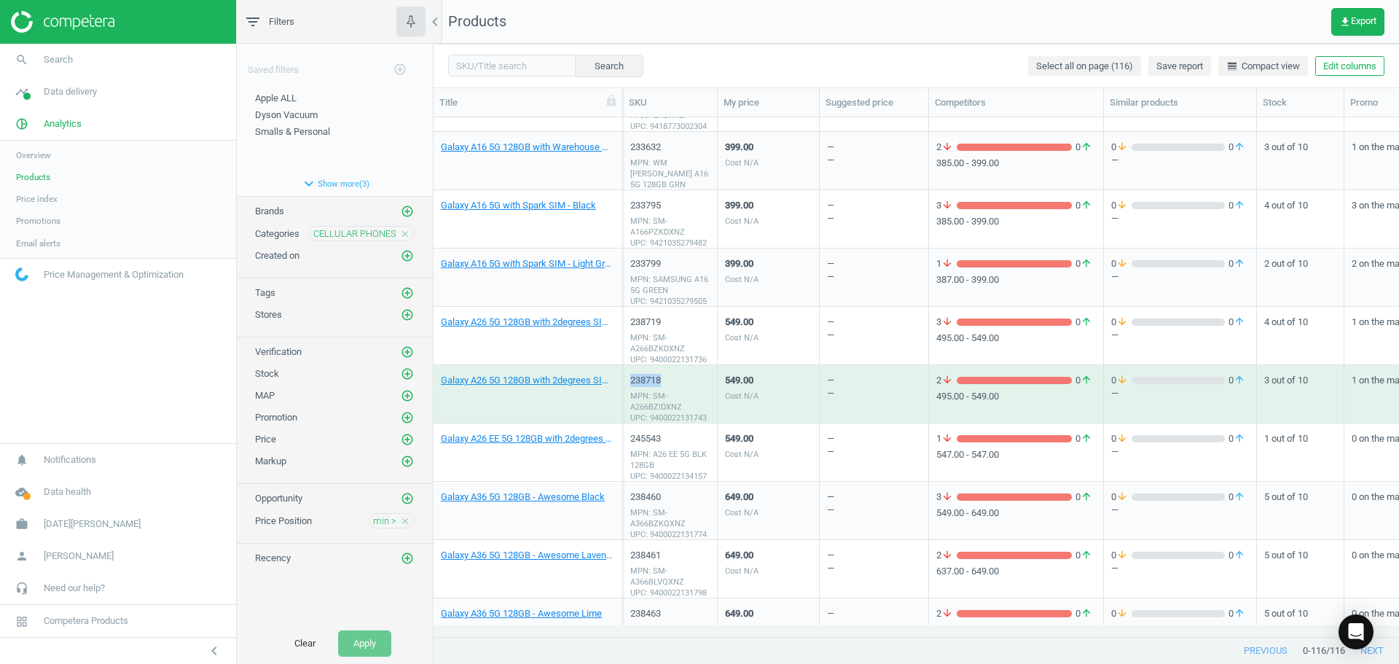
copy div "238718"
drag, startPoint x: 663, startPoint y: 442, endPoint x: 628, endPoint y: 442, distance: 35.0
click at [628, 442] on div "245543 MPN: A26 EE 5G BLK 128GB UPC: 9400022134157" at bounding box center [670, 452] width 95 height 58
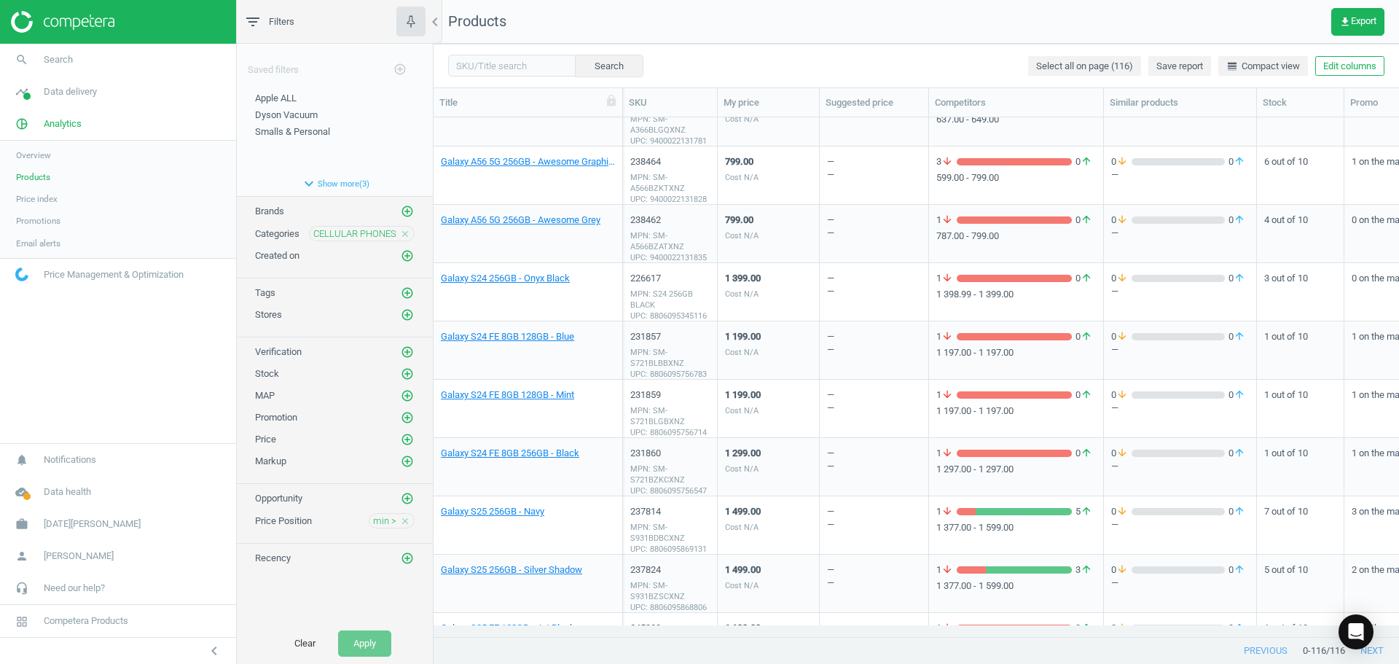
scroll to position [2332, 0]
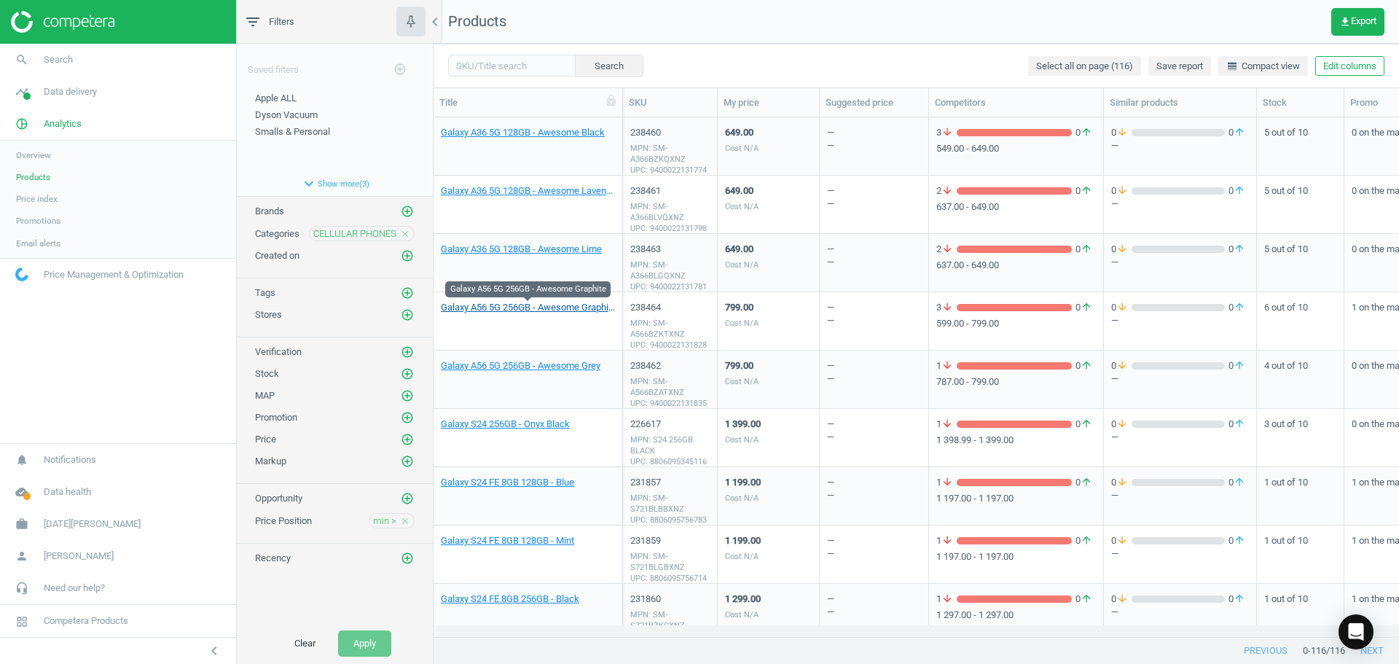
click at [591, 311] on link "Galaxy A56 5G 256GB - Awesome Graphite" at bounding box center [528, 307] width 174 height 13
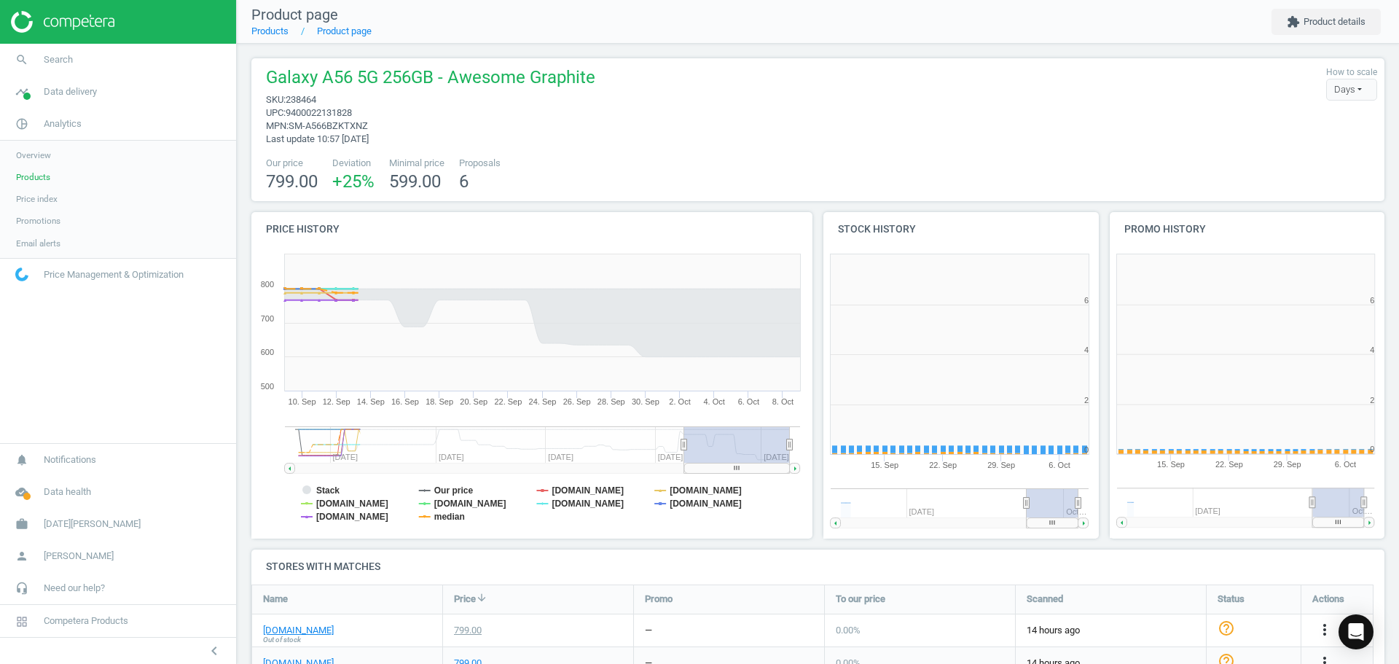
scroll to position [314, 295]
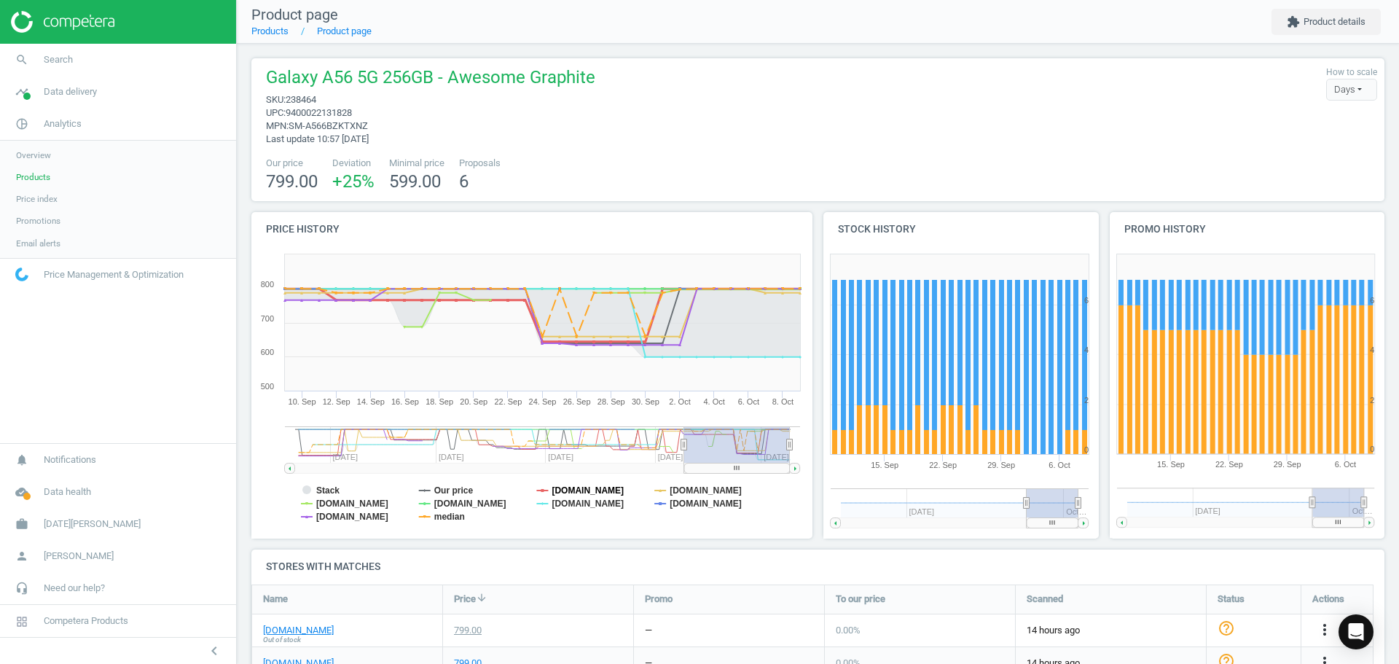
click at [561, 489] on tspan "[DOMAIN_NAME]" at bounding box center [588, 490] width 72 height 10
click at [703, 491] on tspan "[DOMAIN_NAME]" at bounding box center [706, 490] width 72 height 10
click at [449, 517] on tspan "median" at bounding box center [449, 517] width 31 height 10
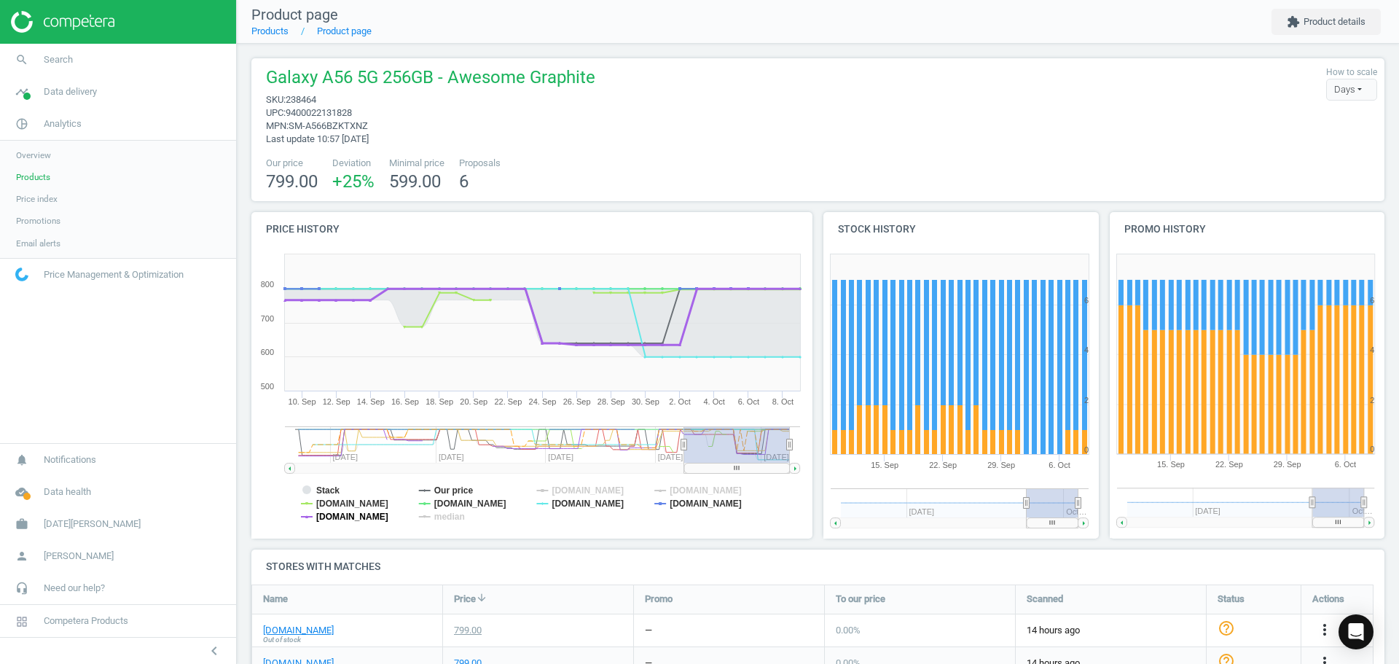
click at [345, 519] on tspan "[DOMAIN_NAME]" at bounding box center [352, 517] width 72 height 10
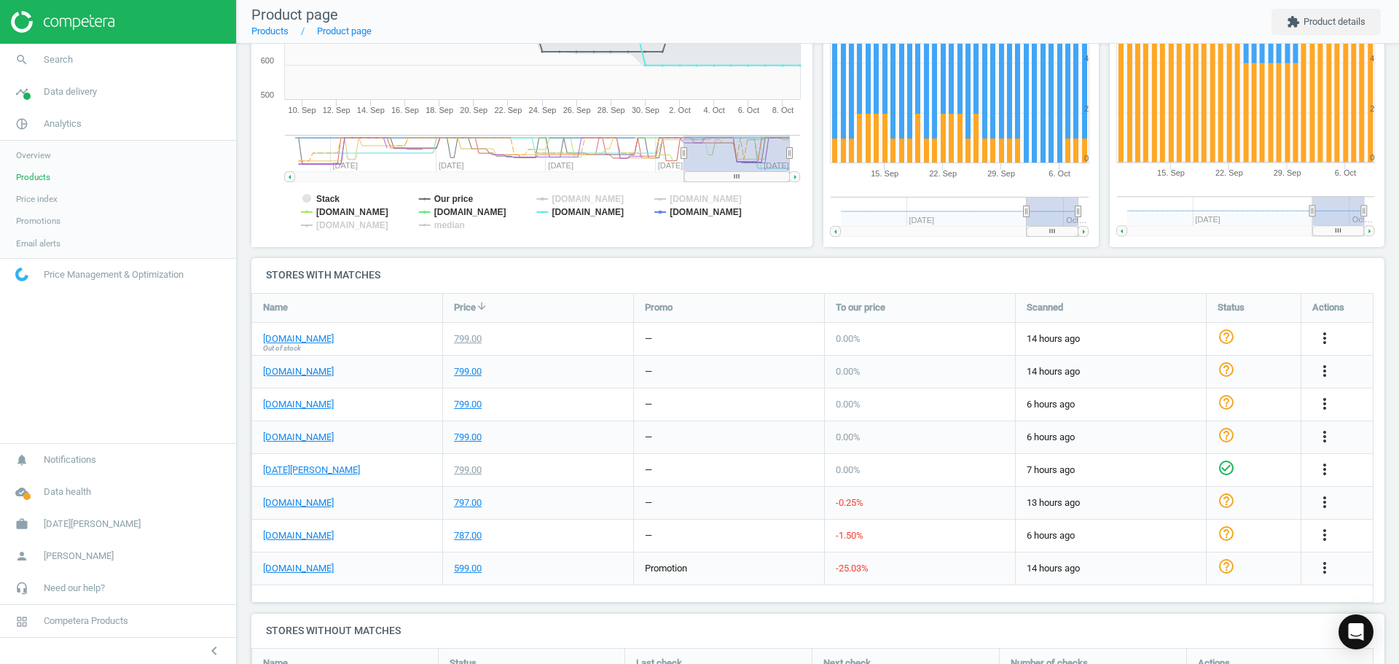
scroll to position [146, 0]
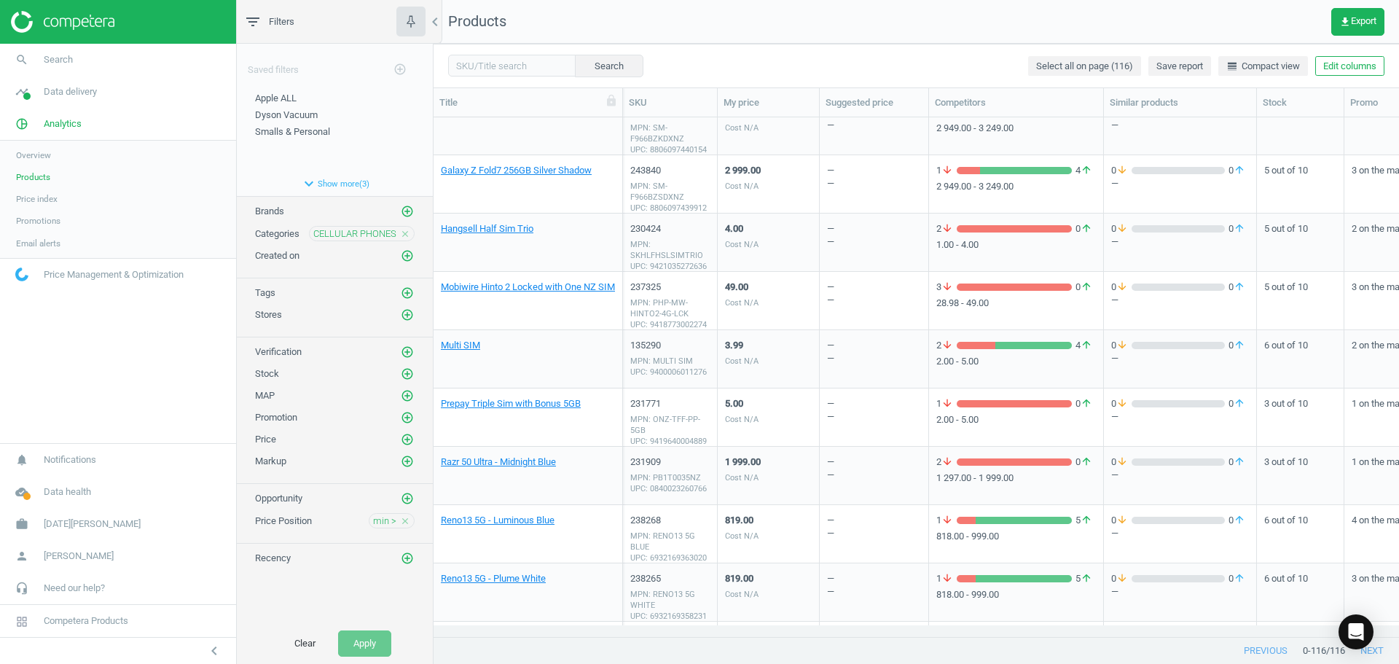
scroll to position [3661, 0]
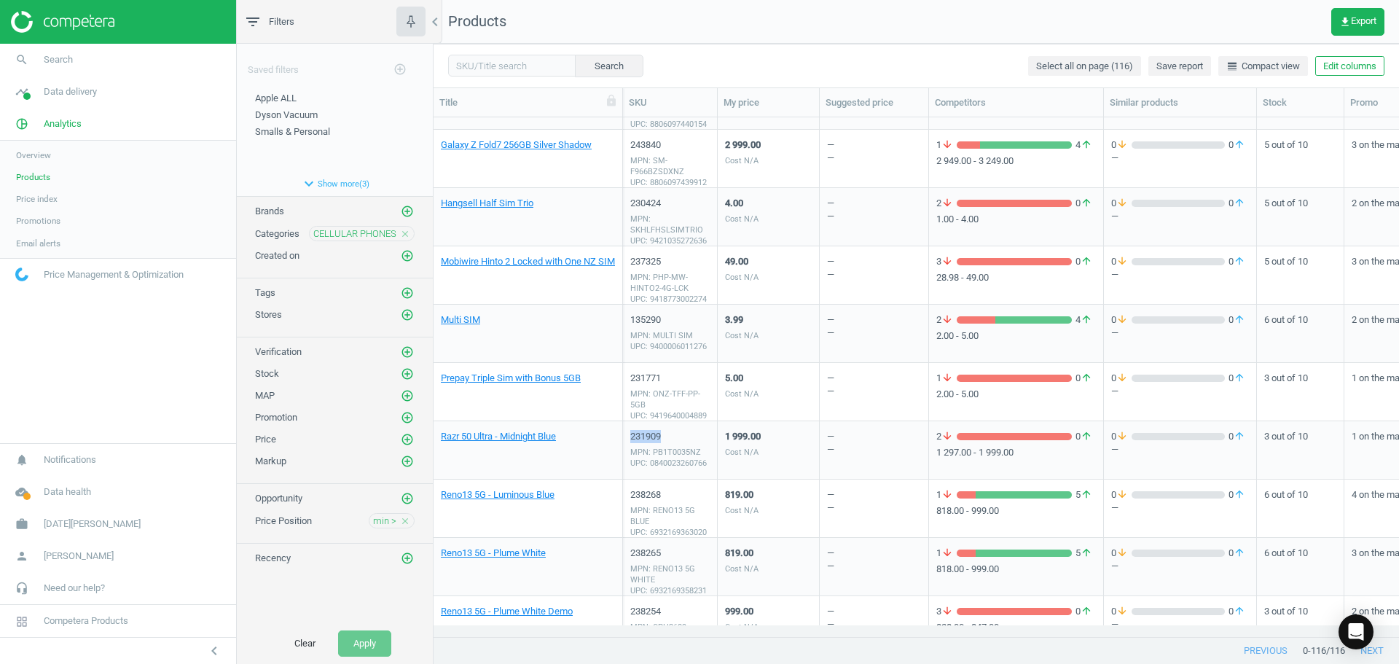
drag, startPoint x: 662, startPoint y: 436, endPoint x: 629, endPoint y: 440, distance: 33.1
click at [629, 440] on div "231909 MPN: PB1T0035NZ UPC: 0840023260766" at bounding box center [670, 450] width 95 height 58
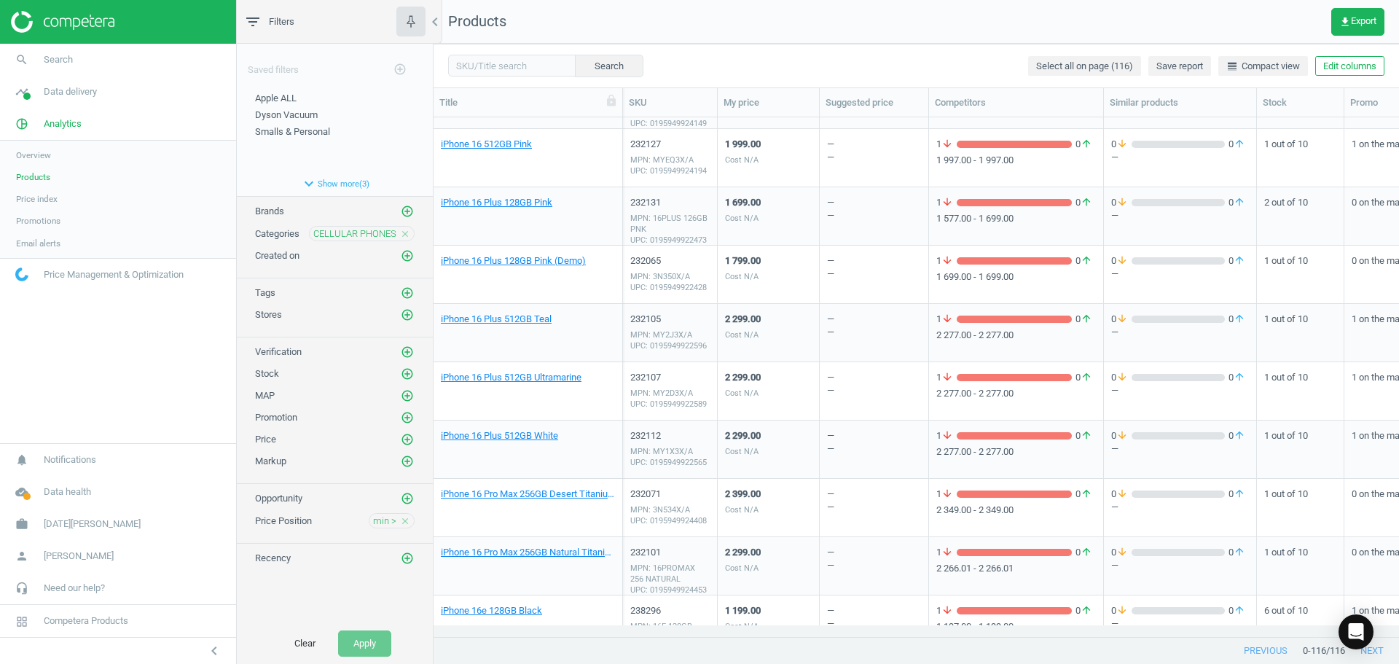
scroll to position [5090, 0]
